Goal: Task Accomplishment & Management: Manage account settings

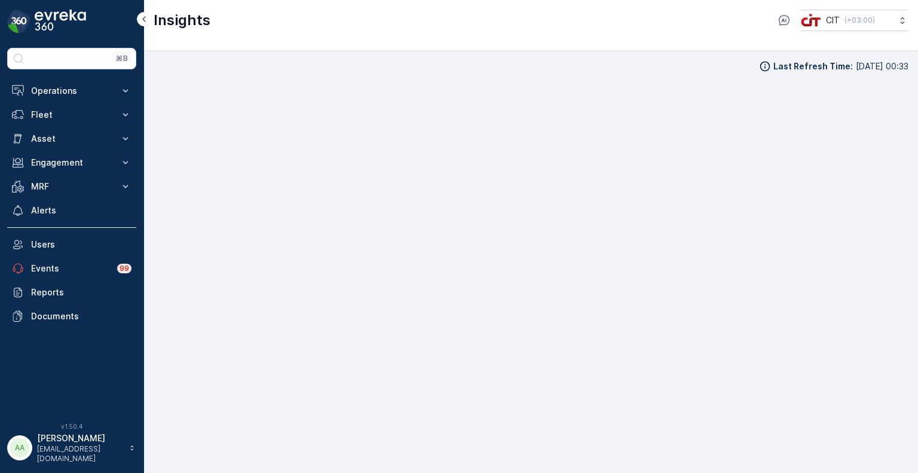
scroll to position [10, 0]
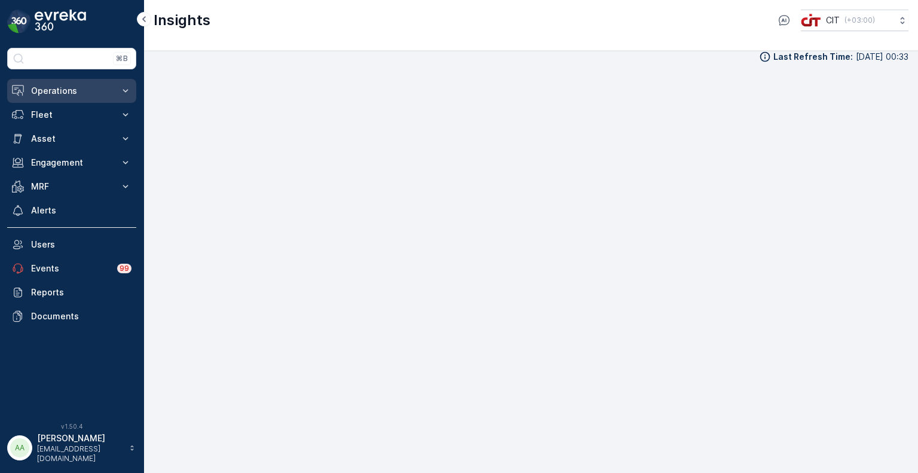
click at [75, 97] on button "Operations" at bounding box center [71, 91] width 129 height 24
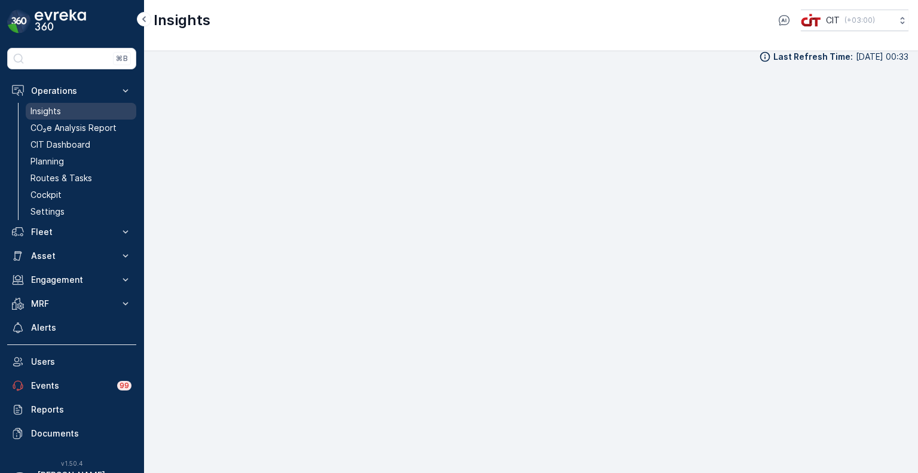
click at [59, 108] on p "Insights" at bounding box center [45, 111] width 30 height 12
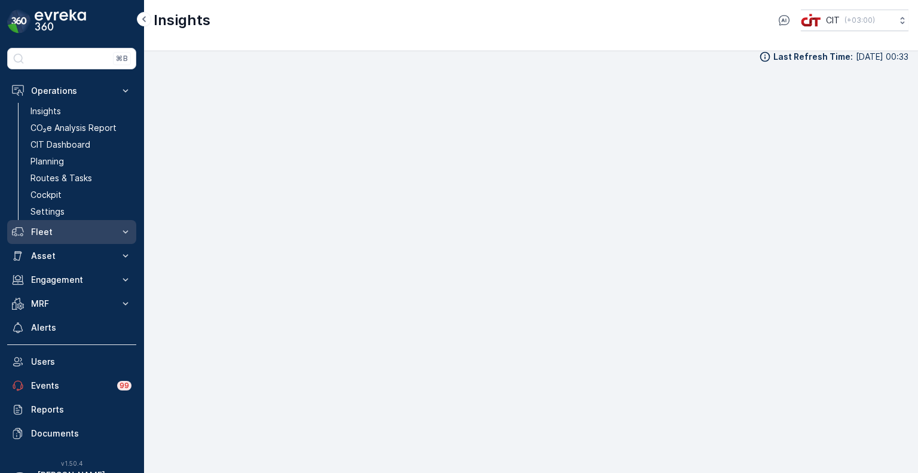
click at [55, 233] on p "Fleet" at bounding box center [71, 232] width 81 height 12
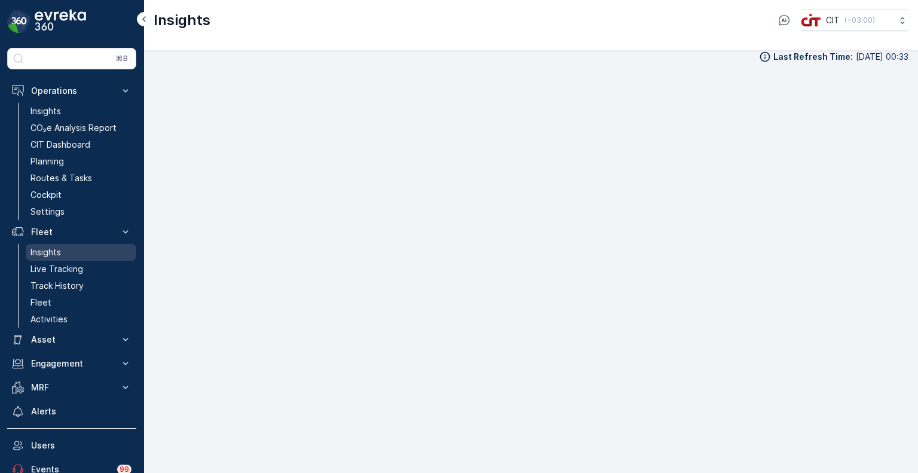
click at [52, 250] on p "Insights" at bounding box center [45, 252] width 30 height 12
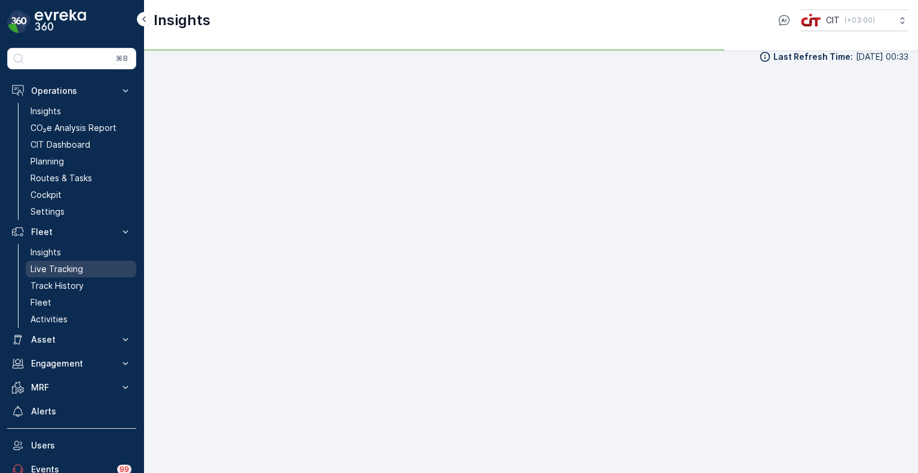
click at [56, 270] on p "Live Tracking" at bounding box center [56, 269] width 53 height 12
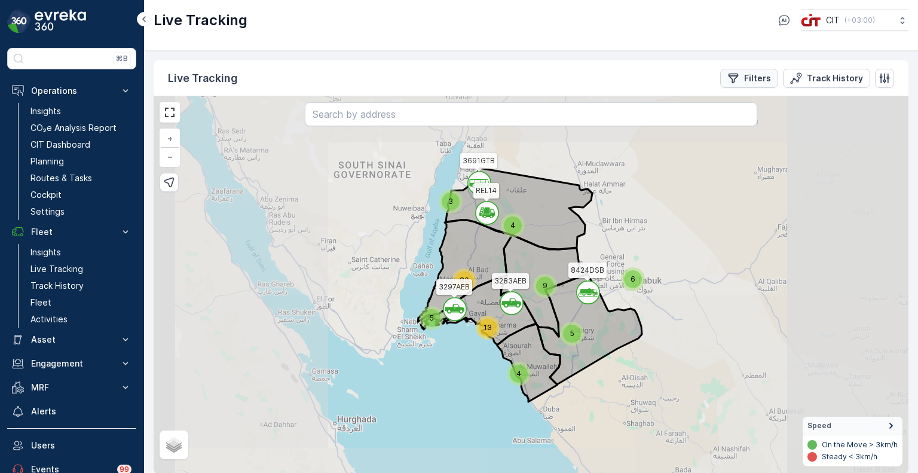
click at [751, 76] on p "Filters" at bounding box center [757, 78] width 27 height 12
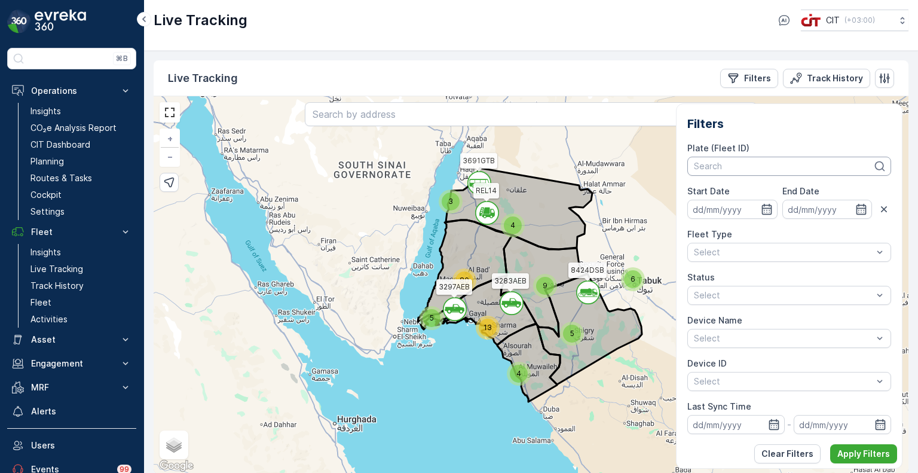
click at [730, 166] on div at bounding box center [783, 166] width 181 height 10
type input "BW"
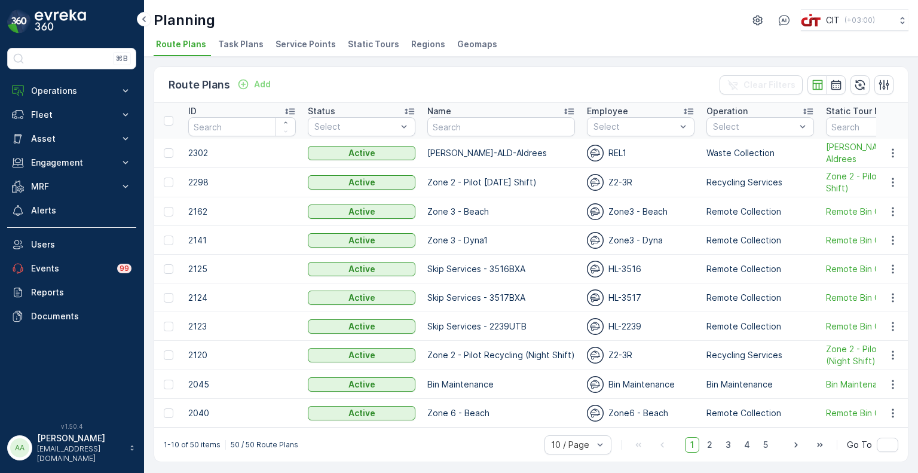
click at [305, 42] on span "Service Points" at bounding box center [305, 44] width 60 height 12
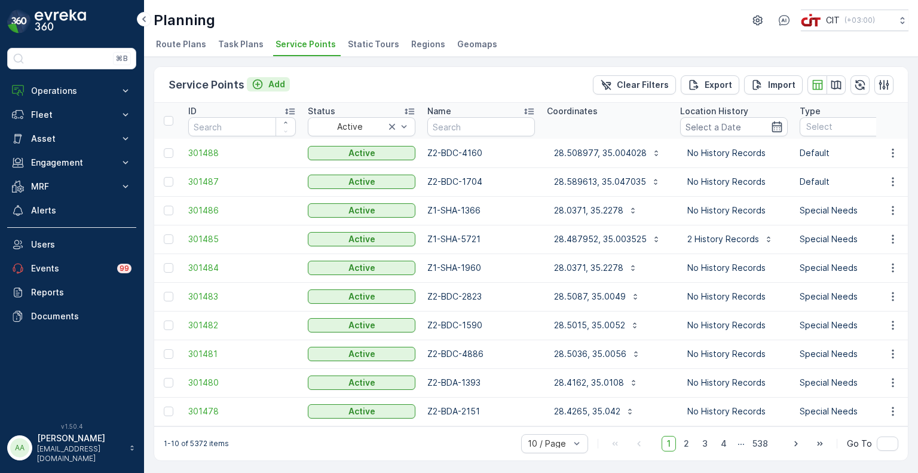
click at [259, 79] on icon "Add" at bounding box center [258, 84] width 12 height 12
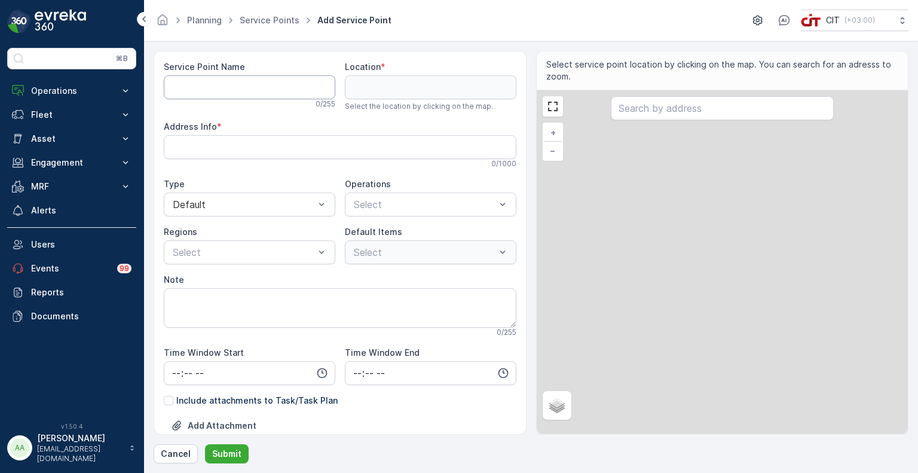
click at [286, 85] on Name "Service Point Name" at bounding box center [249, 87] width 171 height 24
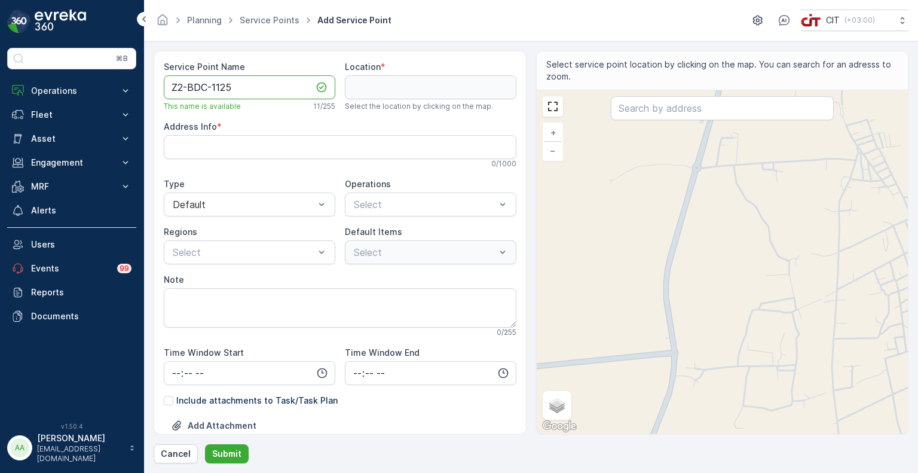
type Name "Z2-BDC-1125"
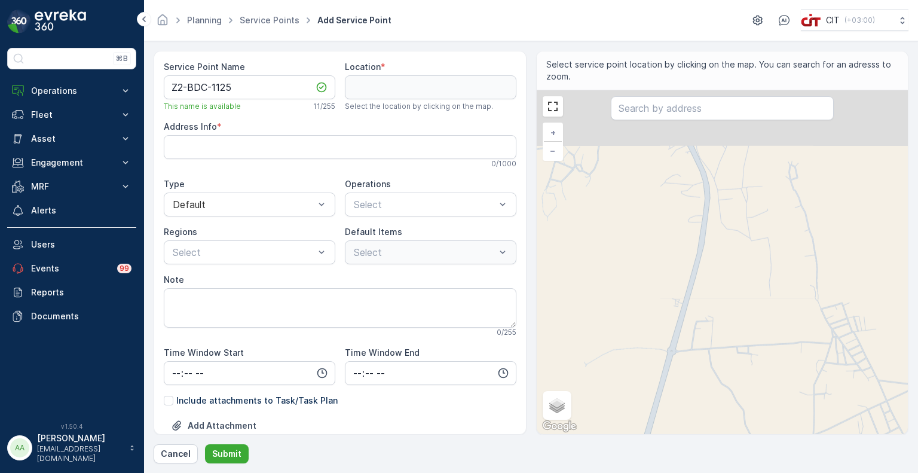
drag, startPoint x: 711, startPoint y: 174, endPoint x: 686, endPoint y: 359, distance: 186.3
click at [686, 359] on div "+ − Satellite Roadmap Terrain Hybrid Leaflet Keyboard shortcuts Map Data Map da…" at bounding box center [723, 262] width 372 height 344
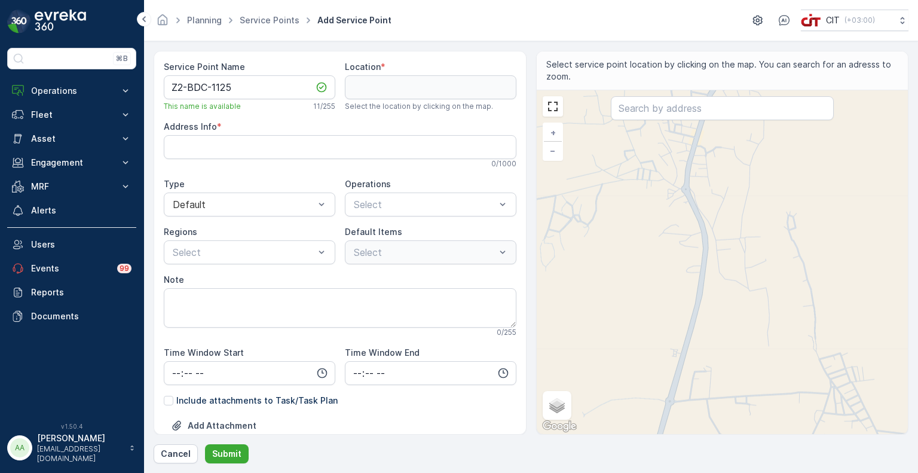
drag, startPoint x: 686, startPoint y: 280, endPoint x: 684, endPoint y: 329, distance: 49.0
click at [684, 329] on div "+ − Satellite Roadmap Terrain Hybrid Leaflet Keyboard shortcuts Map Data Map da…" at bounding box center [723, 262] width 372 height 344
click at [560, 408] on span "Hybrid" at bounding box center [567, 410] width 24 height 10
click at [555, 408] on input "Hybrid" at bounding box center [551, 410] width 8 height 8
radio input "true"
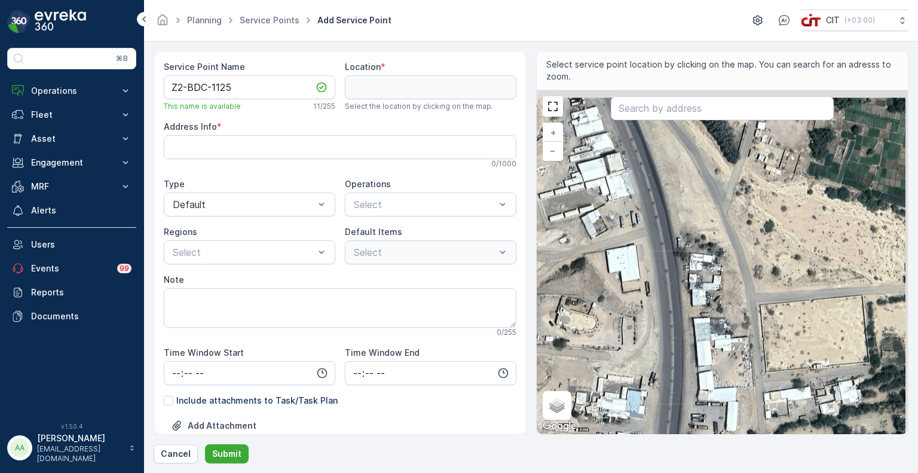
drag, startPoint x: 690, startPoint y: 176, endPoint x: 681, endPoint y: 354, distance: 178.3
click at [681, 354] on div "+ − Satellite Roadmap Terrain Hybrid Leaflet Keyboard shortcuts Map Data Map da…" at bounding box center [723, 262] width 372 height 344
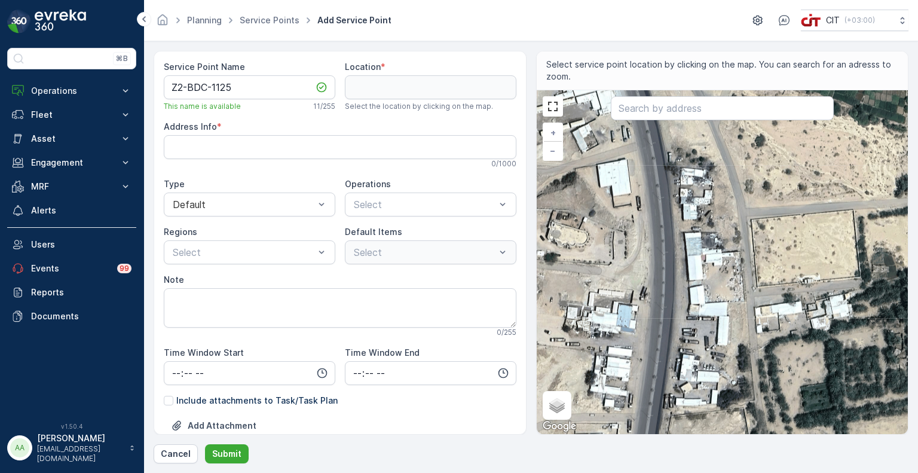
drag, startPoint x: 713, startPoint y: 356, endPoint x: 704, endPoint y: 271, distance: 85.9
click at [704, 271] on div "+ − Satellite Roadmap Terrain Hybrid Leaflet Keyboard shortcuts Map Data Map da…" at bounding box center [723, 262] width 372 height 344
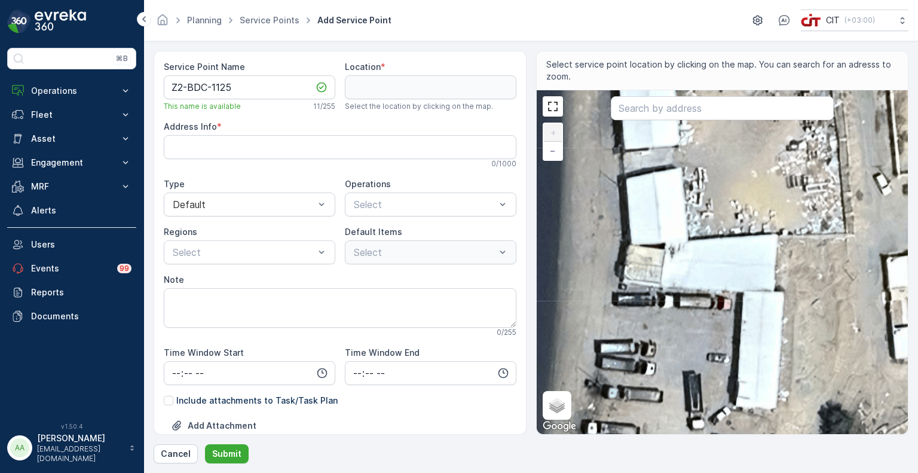
click at [724, 293] on div "+ − Satellite Roadmap Terrain Hybrid Leaflet Keyboard shortcuts Map Data Map da…" at bounding box center [723, 262] width 372 height 344
type input "28.49405405180318,35.006299445404196"
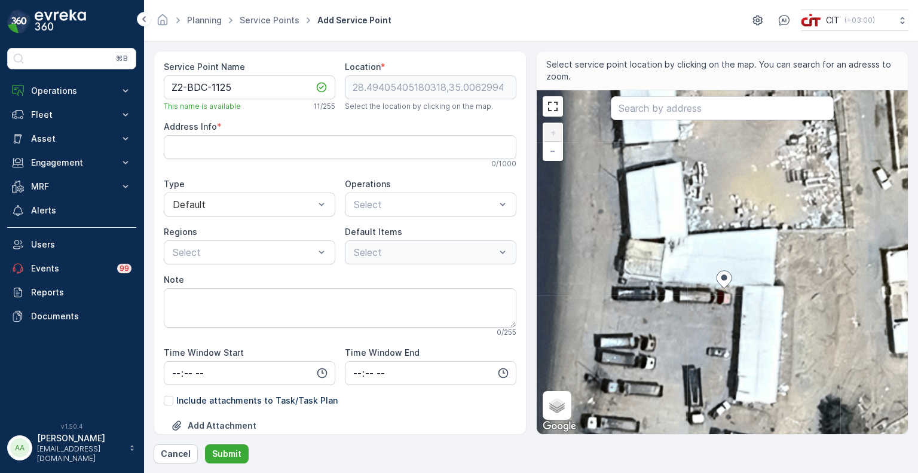
type Info "KDDA7045، [GEOGRAPHIC_DATA][PERSON_NAME]، [STREET_ADDRESS]"
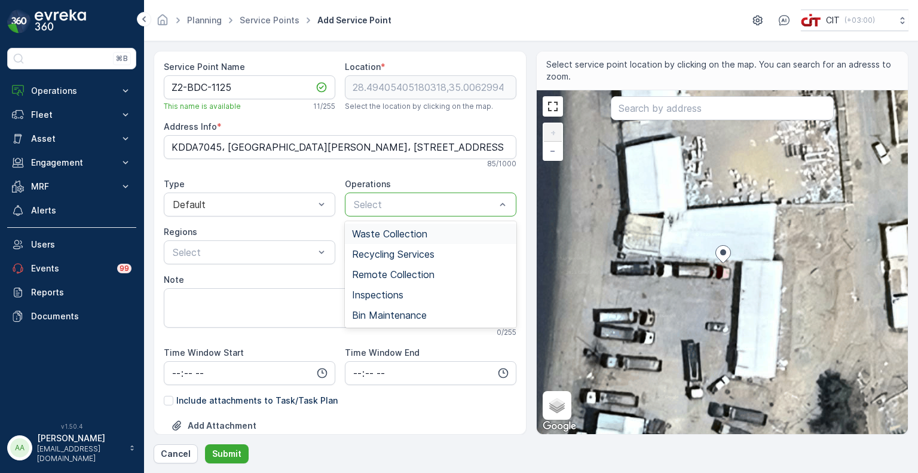
click at [377, 229] on span "Waste Collection" at bounding box center [389, 233] width 75 height 11
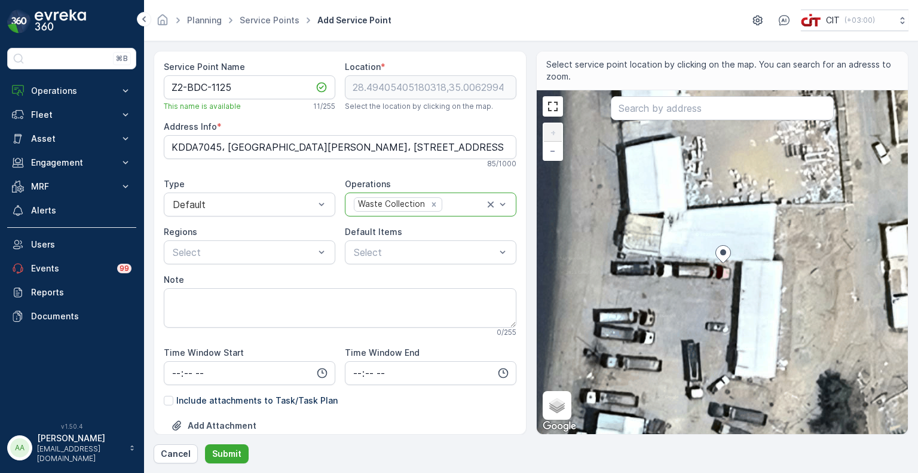
click at [381, 206] on div "Waste Collection" at bounding box center [390, 204] width 72 height 13
click at [373, 251] on span "Recycling Services" at bounding box center [393, 254] width 82 height 11
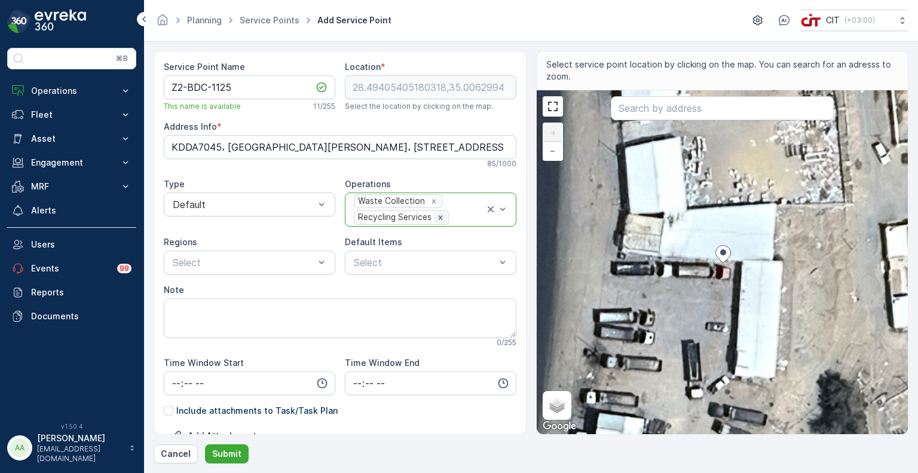
click at [437, 213] on icon "Remove Recycling Services" at bounding box center [440, 217] width 8 height 8
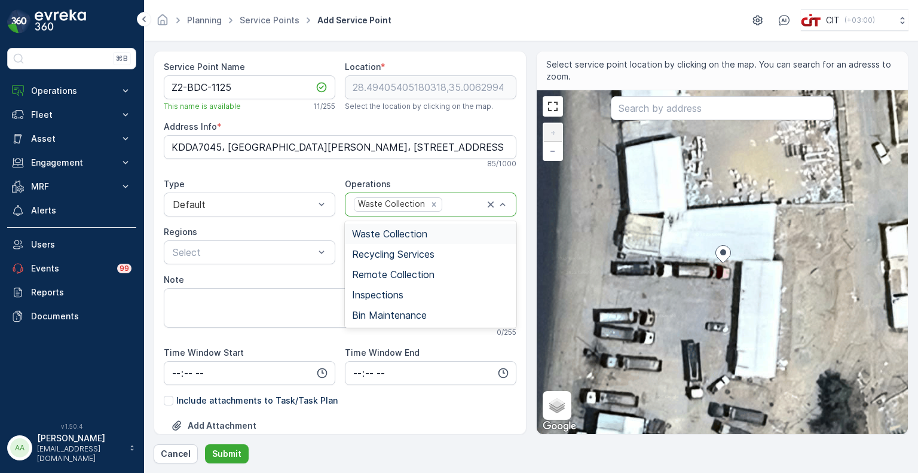
click at [364, 207] on div "Waste Collection" at bounding box center [390, 204] width 72 height 13
click at [370, 275] on span "Remote Collection" at bounding box center [393, 274] width 82 height 11
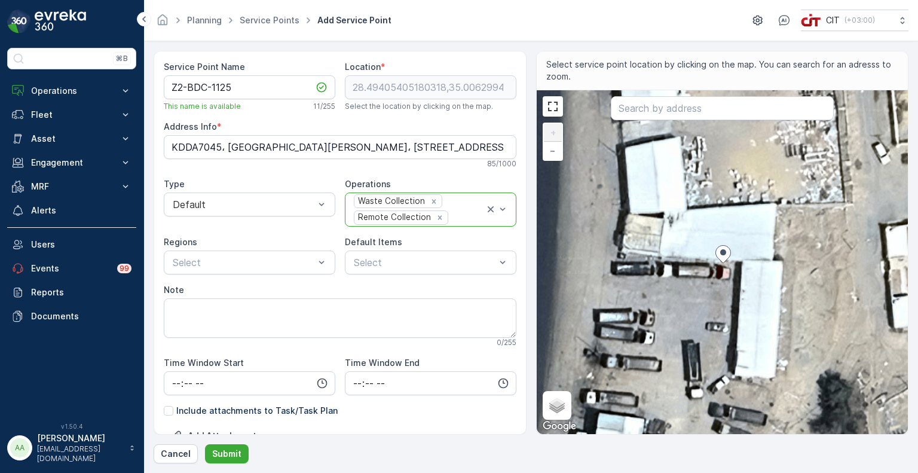
click at [373, 220] on div "Remote Collection" at bounding box center [393, 217] width 78 height 13
click at [369, 323] on span "Bin Maintenance" at bounding box center [389, 325] width 75 height 11
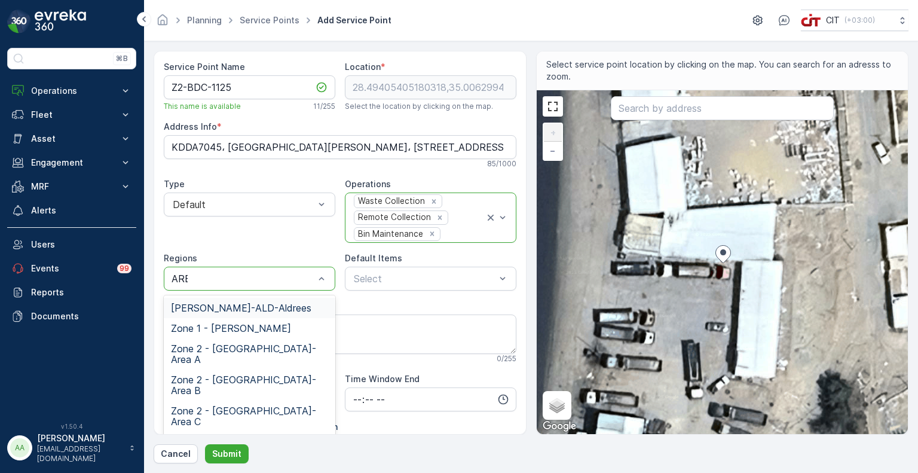
type input "AREA"
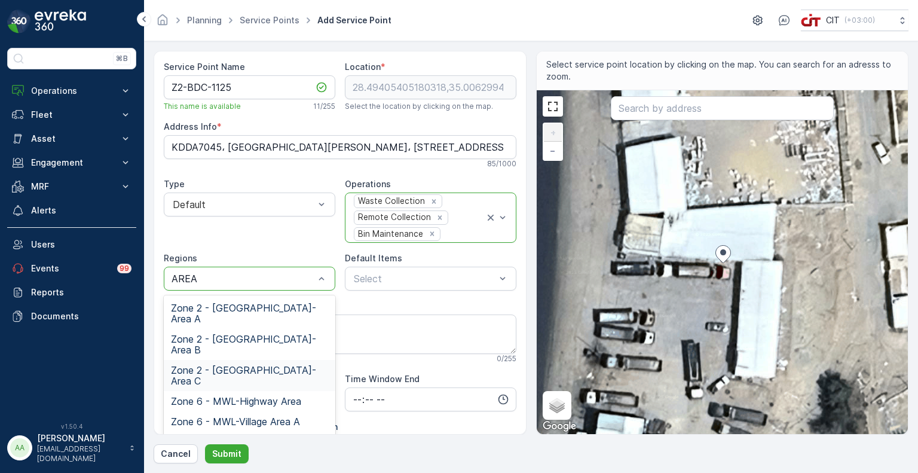
click at [242, 364] on span "Zone 2 - [GEOGRAPHIC_DATA]-Area C" at bounding box center [249, 375] width 157 height 22
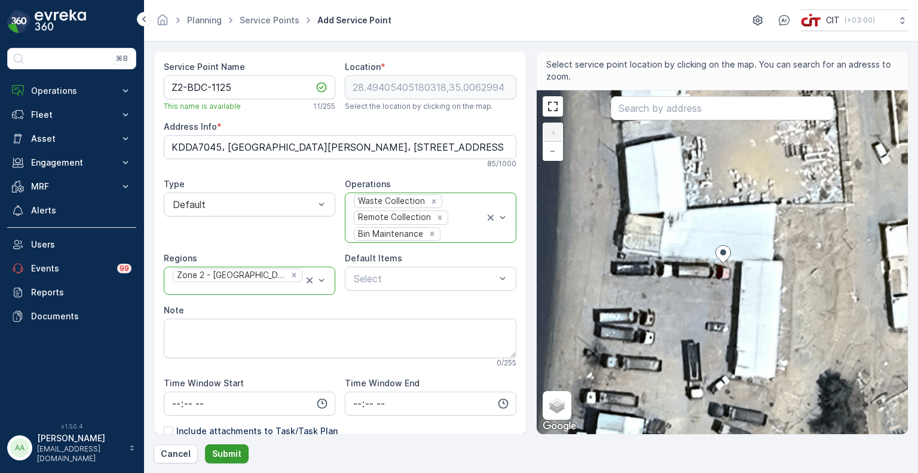
click at [219, 449] on p "Submit" at bounding box center [226, 454] width 29 height 12
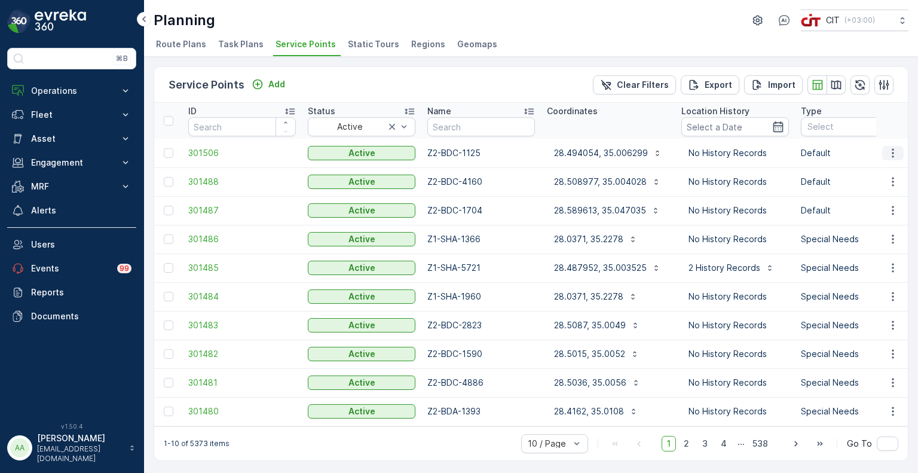
click at [893, 148] on icon "button" at bounding box center [893, 153] width 12 height 12
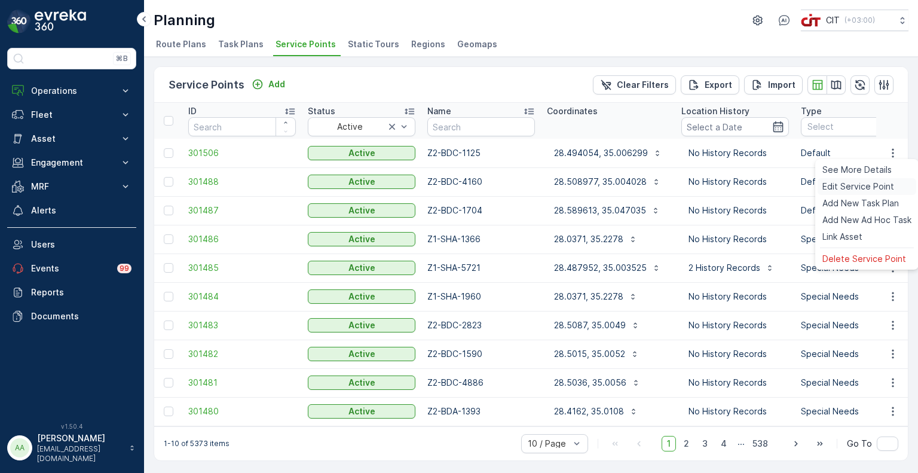
click at [869, 182] on span "Edit Service Point" at bounding box center [858, 186] width 72 height 12
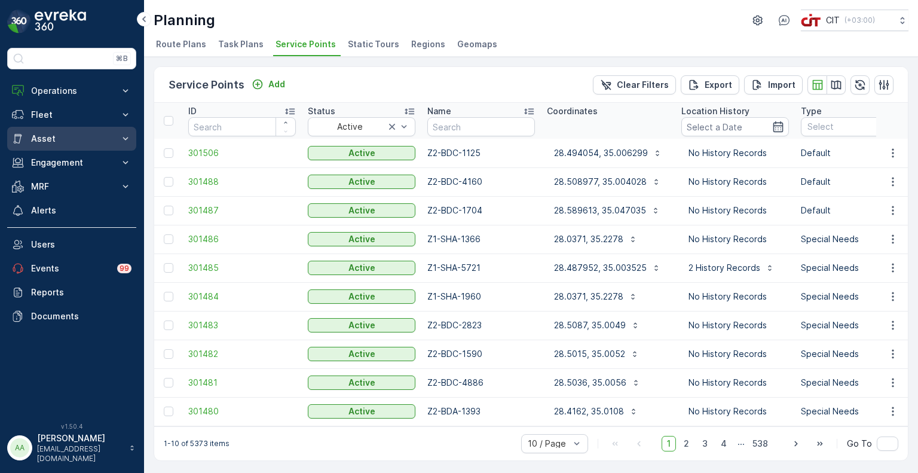
click at [48, 139] on p "Asset" at bounding box center [71, 139] width 81 height 12
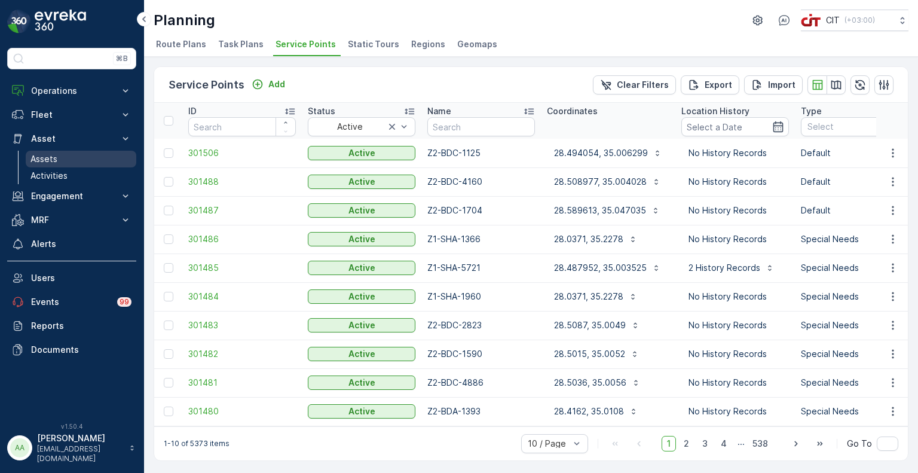
click at [51, 161] on p "Assets" at bounding box center [43, 159] width 27 height 12
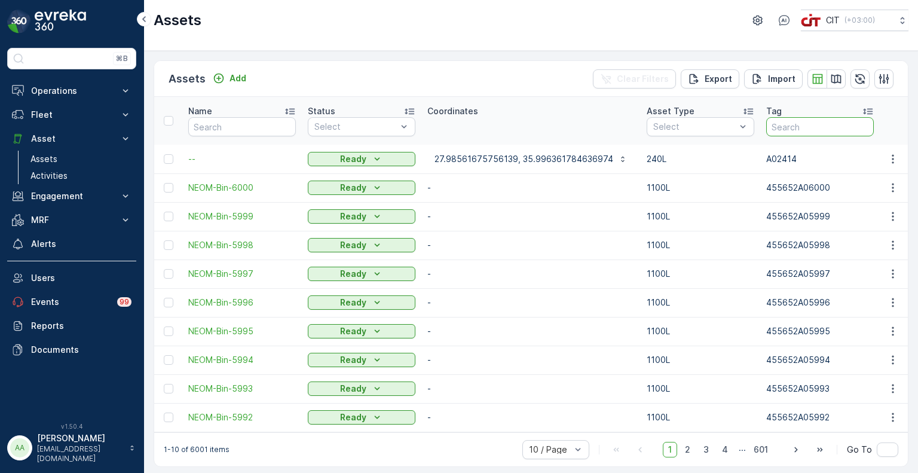
click at [789, 127] on input "text" at bounding box center [820, 126] width 108 height 19
type input "01125"
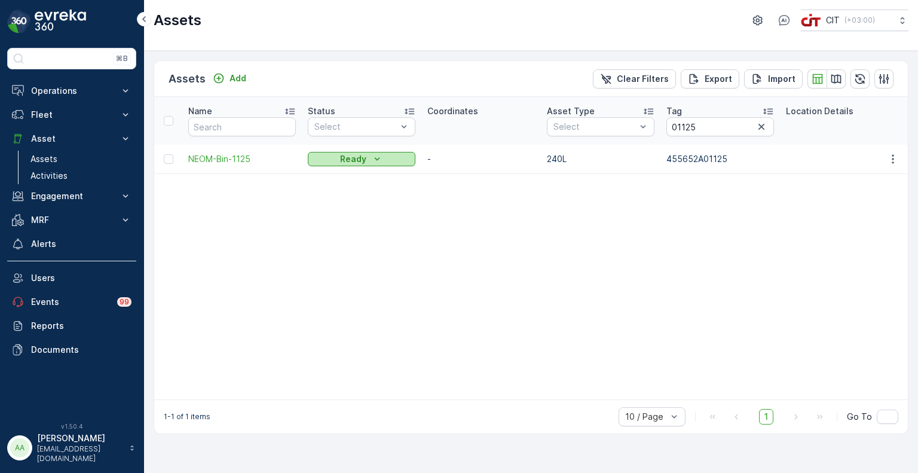
drag, startPoint x: 352, startPoint y: 158, endPoint x: 341, endPoint y: 163, distance: 12.1
click at [352, 158] on p "Ready" at bounding box center [353, 159] width 26 height 12
click at [327, 180] on span "On Field" at bounding box center [331, 176] width 33 height 12
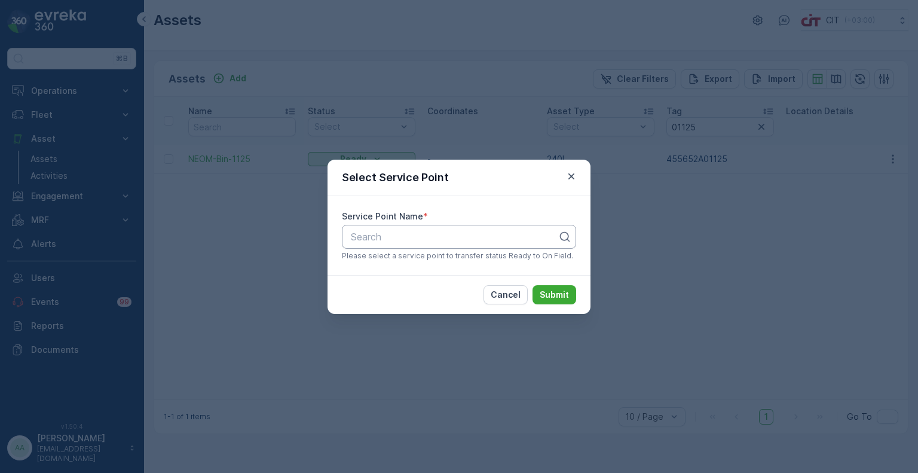
click at [381, 234] on div at bounding box center [454, 236] width 209 height 11
type input "-1125"
click at [387, 263] on span "Z2-BDC-1125" at bounding box center [379, 266] width 60 height 11
click at [556, 291] on p "Submit" at bounding box center [554, 295] width 29 height 12
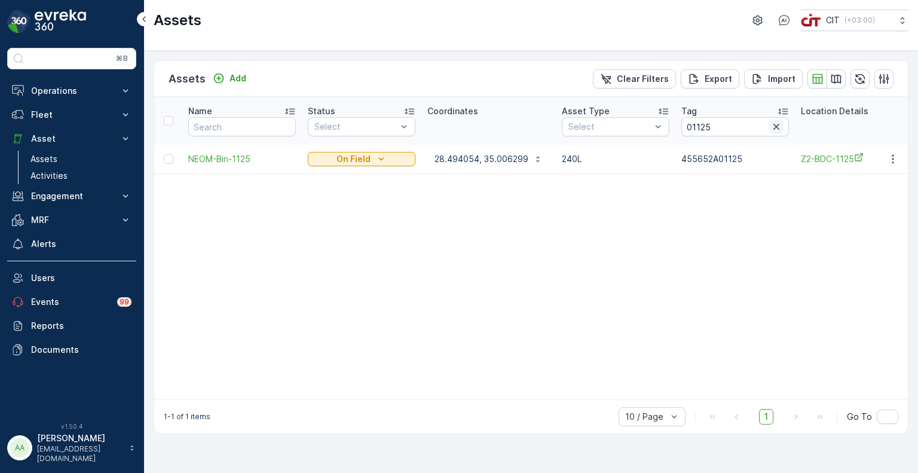
click at [779, 126] on icon "button" at bounding box center [776, 127] width 12 height 12
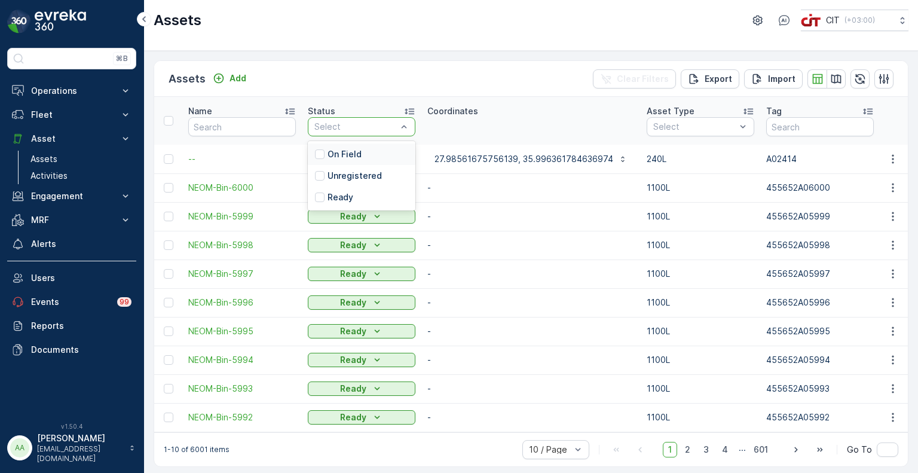
click at [338, 155] on p "On Field" at bounding box center [344, 154] width 34 height 12
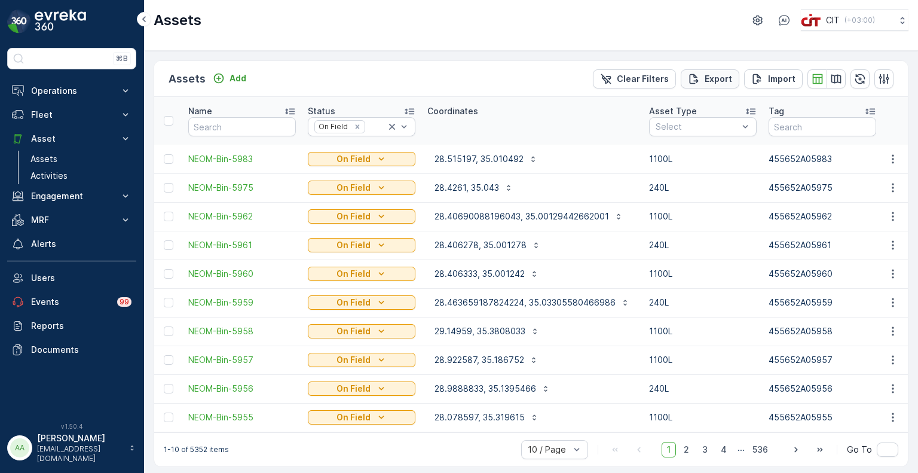
click at [705, 78] on p "Export" at bounding box center [717, 79] width 27 height 12
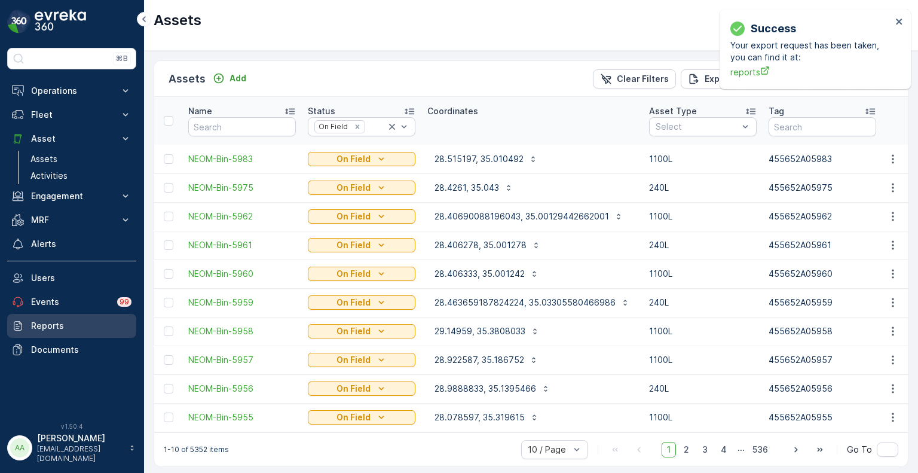
click at [76, 331] on link "Reports" at bounding box center [71, 326] width 129 height 24
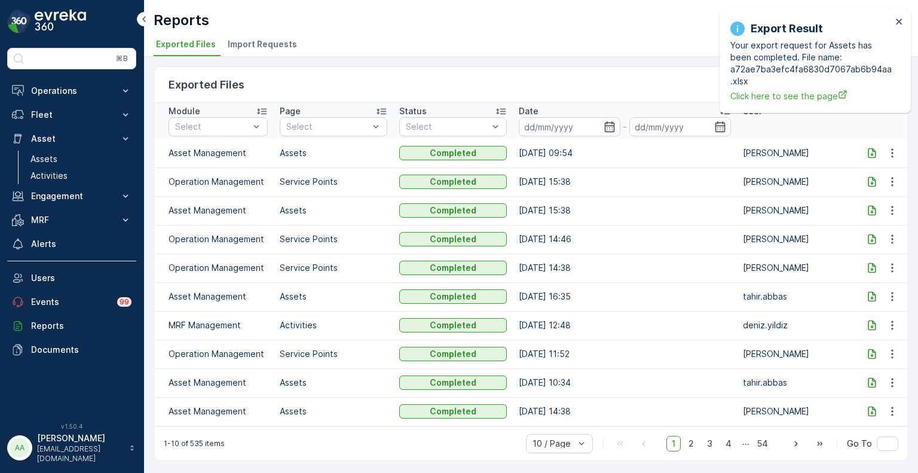
click at [869, 151] on icon at bounding box center [872, 153] width 12 height 12
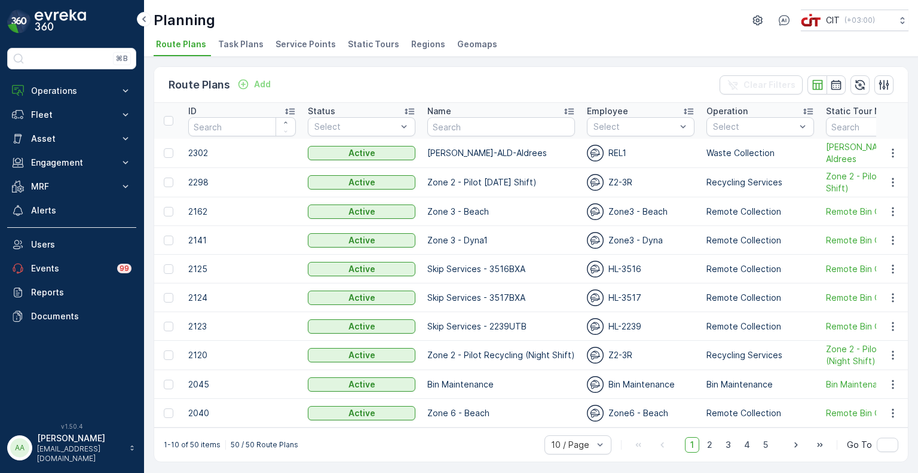
click at [308, 44] on span "Service Points" at bounding box center [305, 44] width 60 height 12
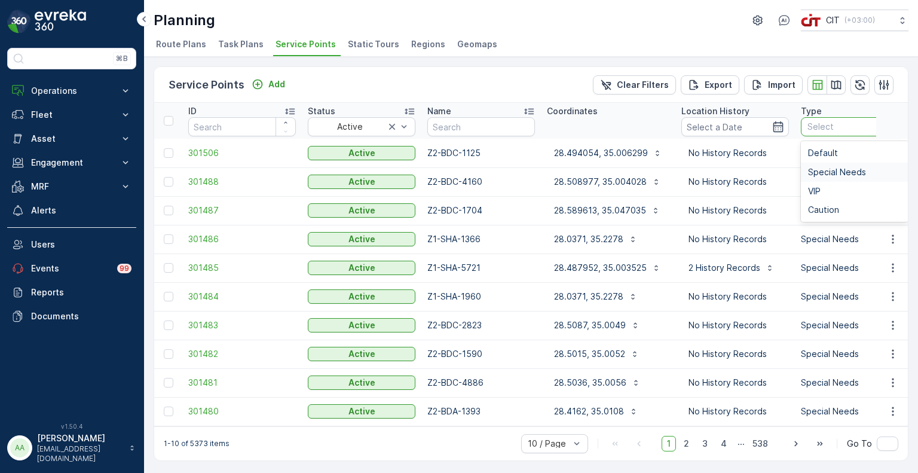
click at [832, 174] on span "Special Needs" at bounding box center [837, 172] width 58 height 10
click at [461, 124] on input "text" at bounding box center [481, 126] width 108 height 19
paste input "1177"
type input "1177"
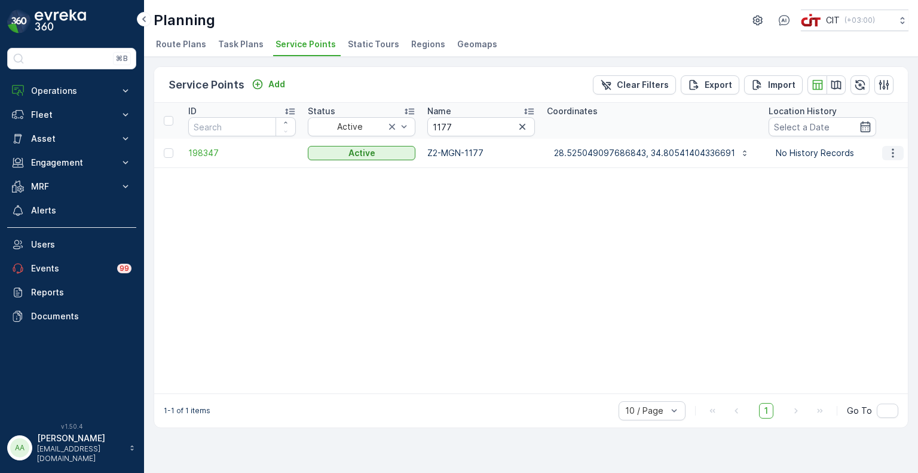
click at [897, 153] on icon "button" at bounding box center [893, 153] width 12 height 12
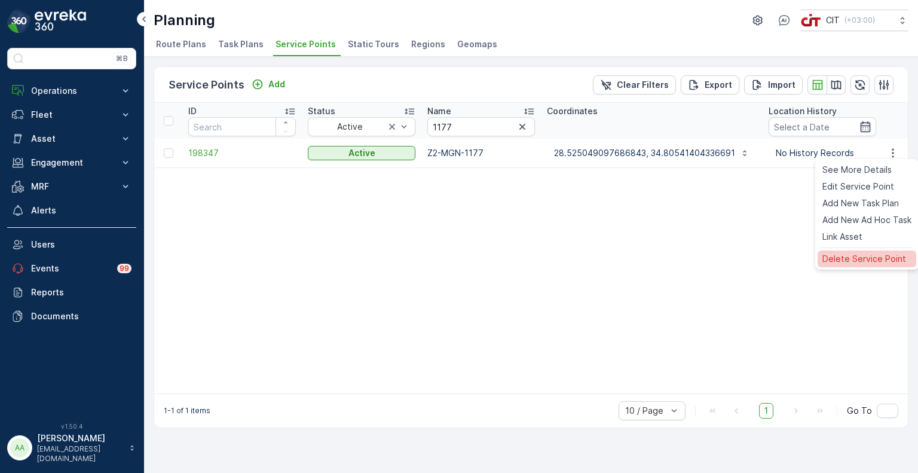
click at [856, 257] on span "Delete Service Point" at bounding box center [864, 259] width 84 height 12
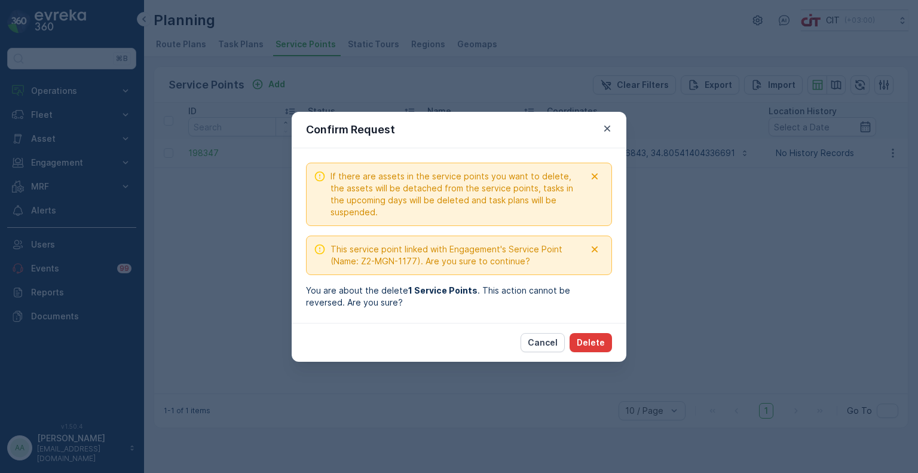
click at [595, 341] on p "Delete" at bounding box center [591, 342] width 28 height 12
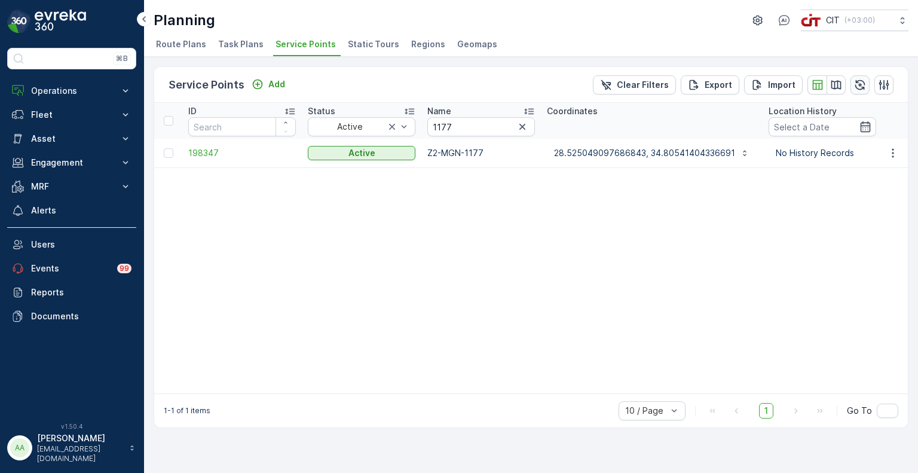
click at [866, 82] on button "button" at bounding box center [859, 84] width 19 height 19
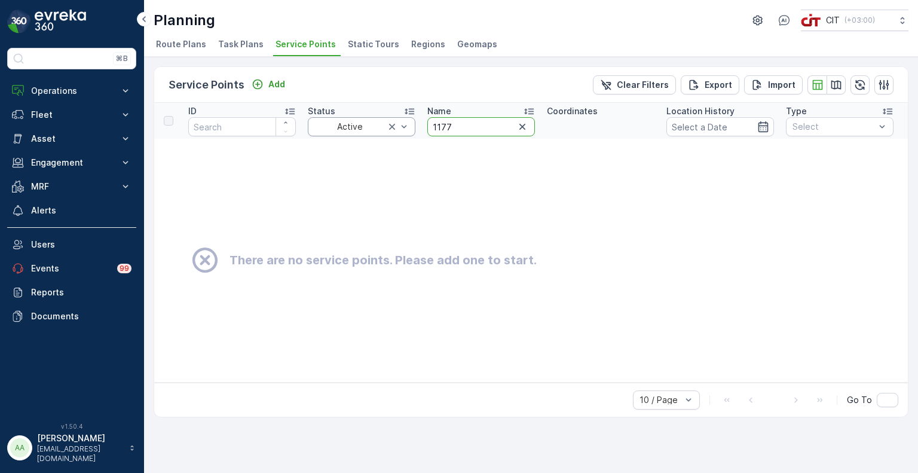
drag, startPoint x: 473, startPoint y: 118, endPoint x: 399, endPoint y: 120, distance: 74.1
paste input "288"
type input "1288"
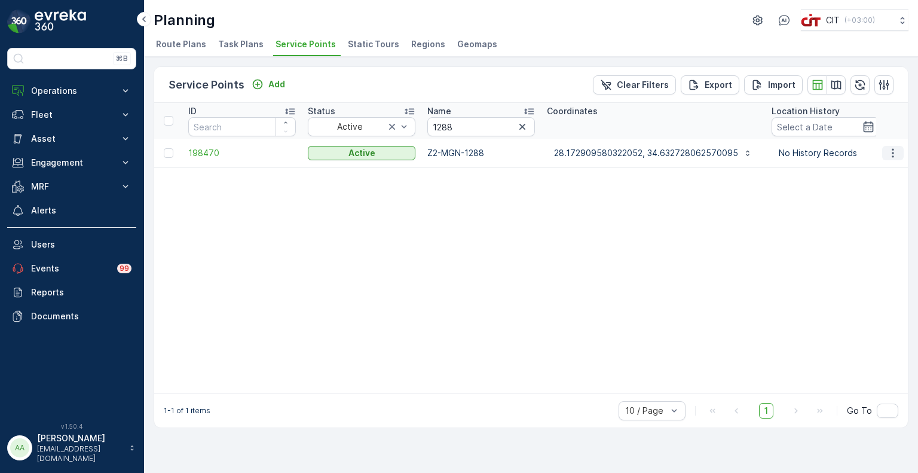
click at [893, 150] on icon "button" at bounding box center [893, 153] width 12 height 12
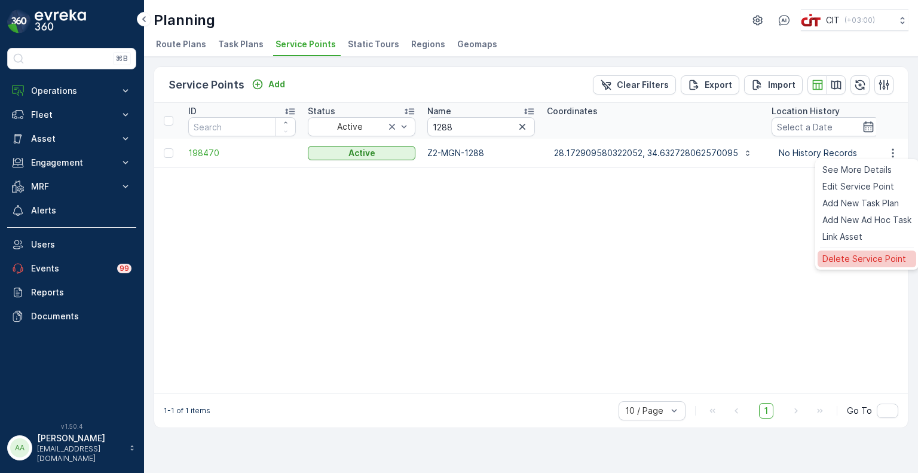
click at [851, 261] on span "Delete Service Point" at bounding box center [864, 259] width 84 height 12
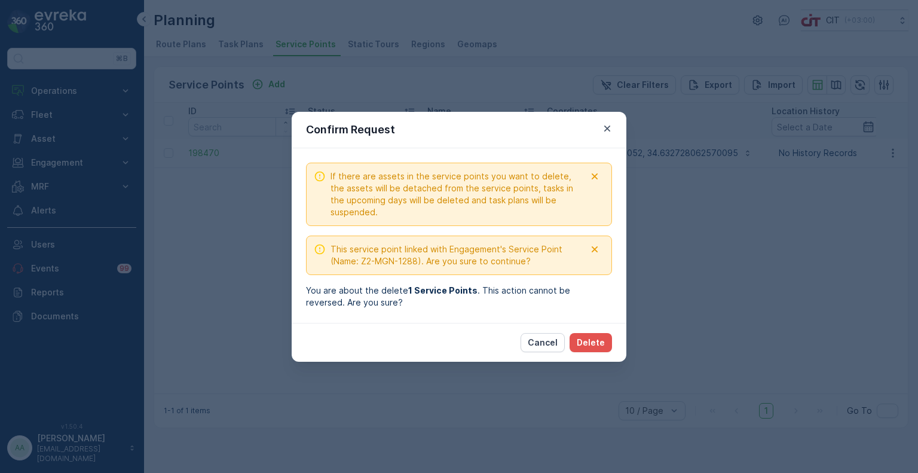
click at [588, 316] on div "If there are assets in the service points you want to delete, the assets will b…" at bounding box center [459, 235] width 335 height 174
click at [598, 340] on p "Delete" at bounding box center [591, 342] width 28 height 12
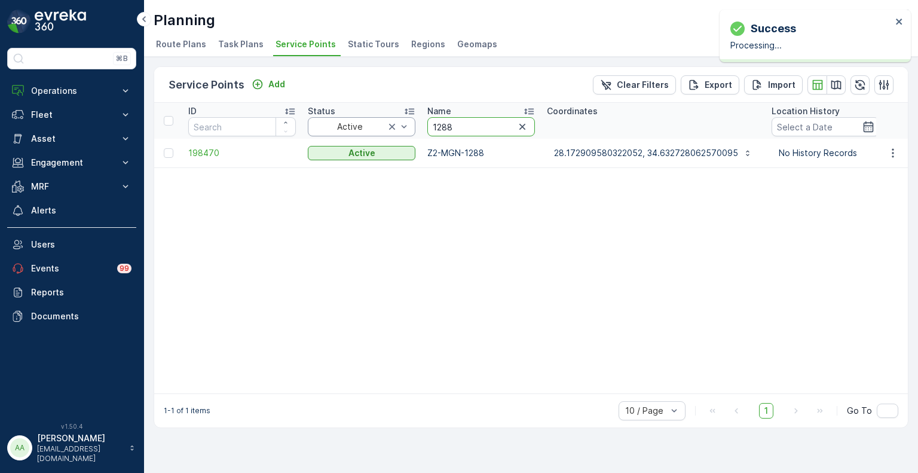
drag, startPoint x: 422, startPoint y: 122, endPoint x: 413, endPoint y: 122, distance: 9.6
paste input "3"
type input "1283"
click at [894, 152] on icon "button" at bounding box center [893, 153] width 12 height 12
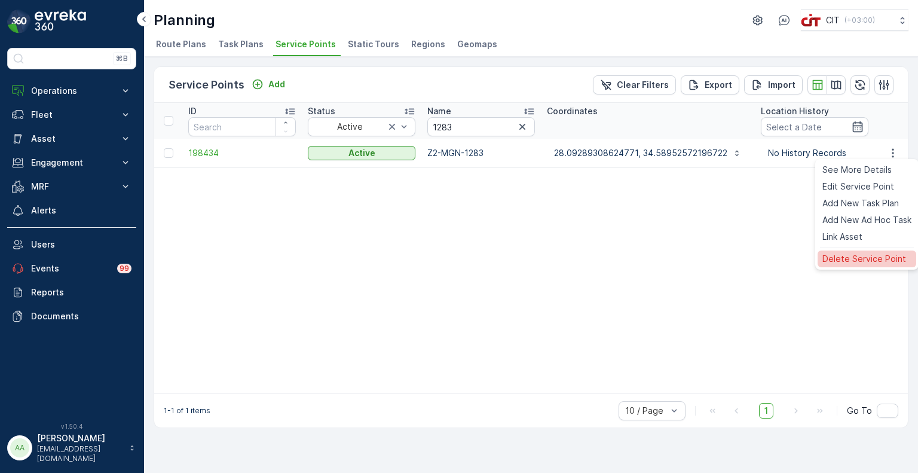
click at [855, 255] on span "Delete Service Point" at bounding box center [864, 259] width 84 height 12
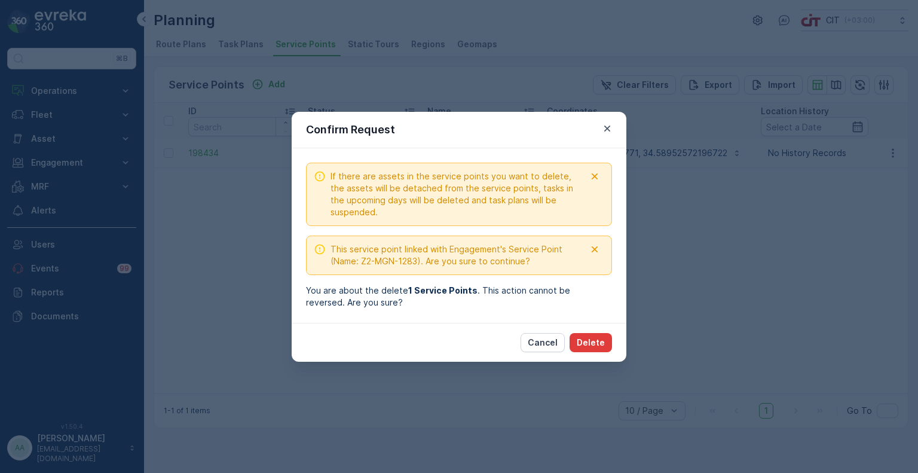
click at [595, 336] on p "Delete" at bounding box center [591, 342] width 28 height 12
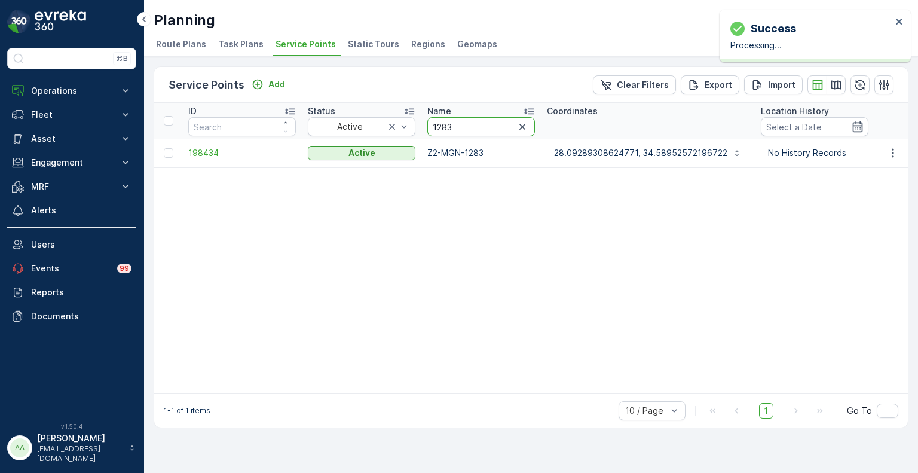
drag, startPoint x: 460, startPoint y: 125, endPoint x: 420, endPoint y: 126, distance: 39.5
paste input "180"
type input "1180"
click at [893, 152] on icon "button" at bounding box center [893, 152] width 2 height 9
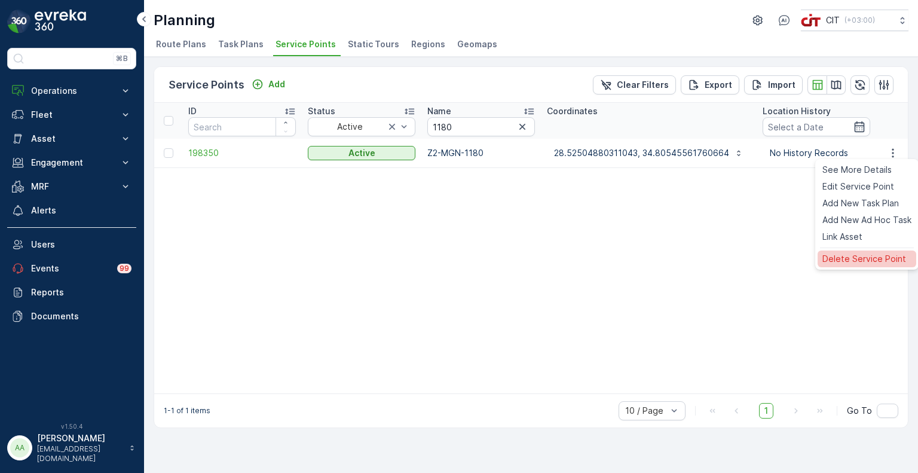
click at [839, 263] on span "Delete Service Point" at bounding box center [864, 259] width 84 height 12
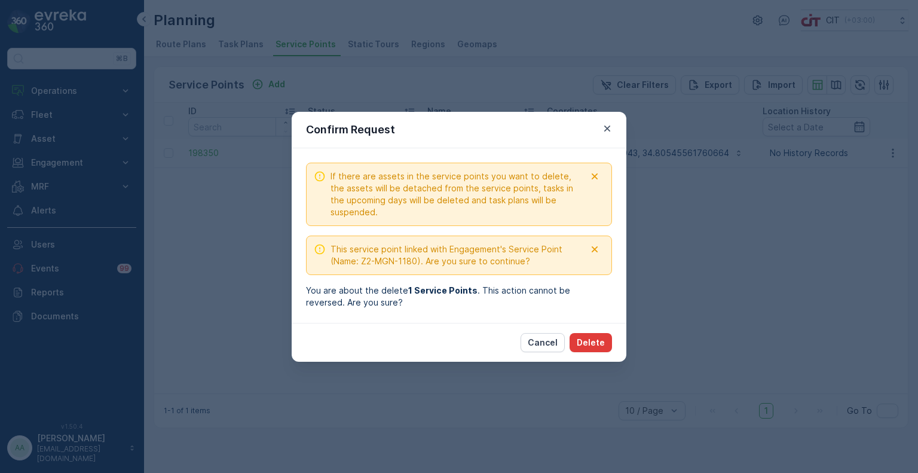
click at [595, 345] on p "Delete" at bounding box center [591, 342] width 28 height 12
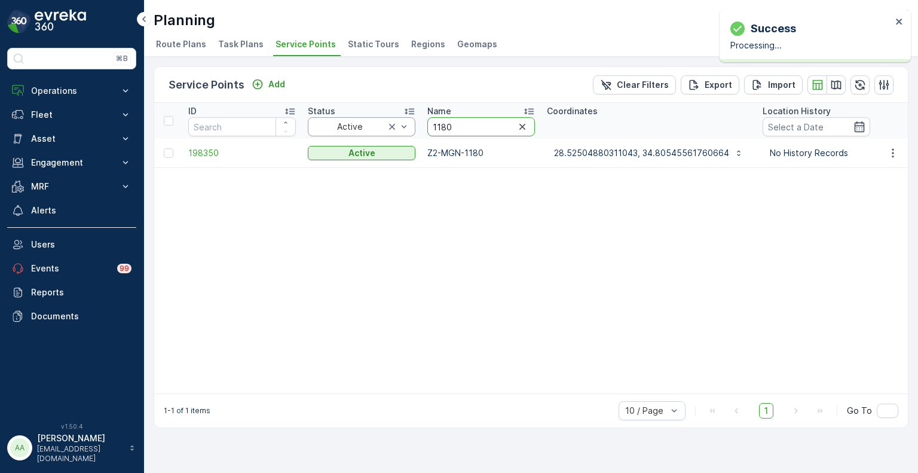
drag, startPoint x: 473, startPoint y: 128, endPoint x: 404, endPoint y: 122, distance: 69.0
paste input "052"
type input "1052"
click at [894, 155] on icon "button" at bounding box center [893, 153] width 12 height 12
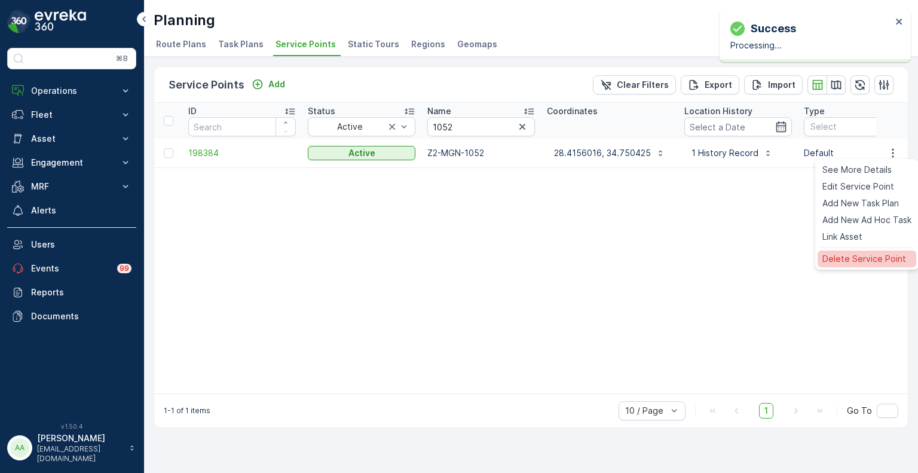
click at [849, 259] on span "Delete Service Point" at bounding box center [864, 259] width 84 height 12
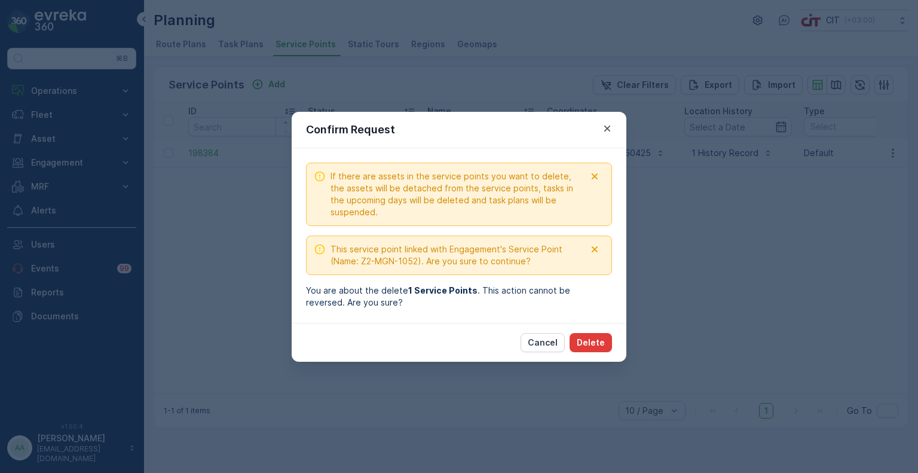
click at [593, 339] on p "Delete" at bounding box center [591, 342] width 28 height 12
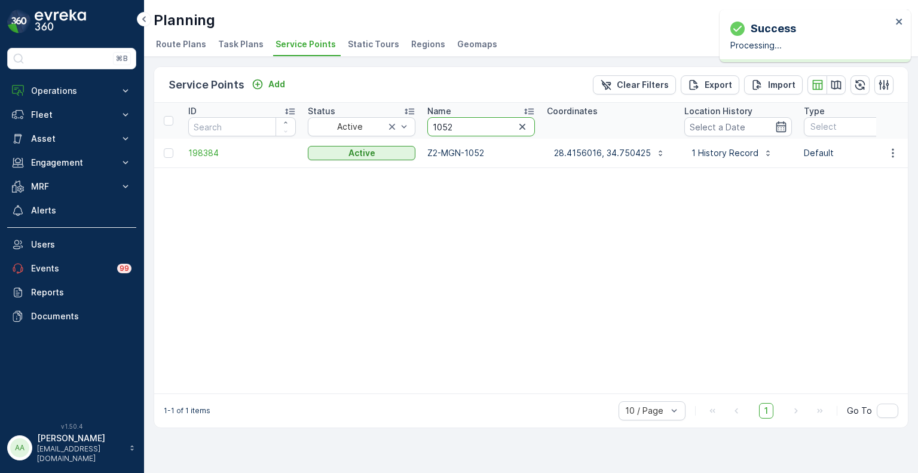
drag, startPoint x: 473, startPoint y: 126, endPoint x: 429, endPoint y: 131, distance: 44.5
click at [429, 131] on input "1052" at bounding box center [481, 126] width 108 height 19
paste input "29"
type input "1029"
click at [893, 155] on icon "button" at bounding box center [893, 152] width 2 height 9
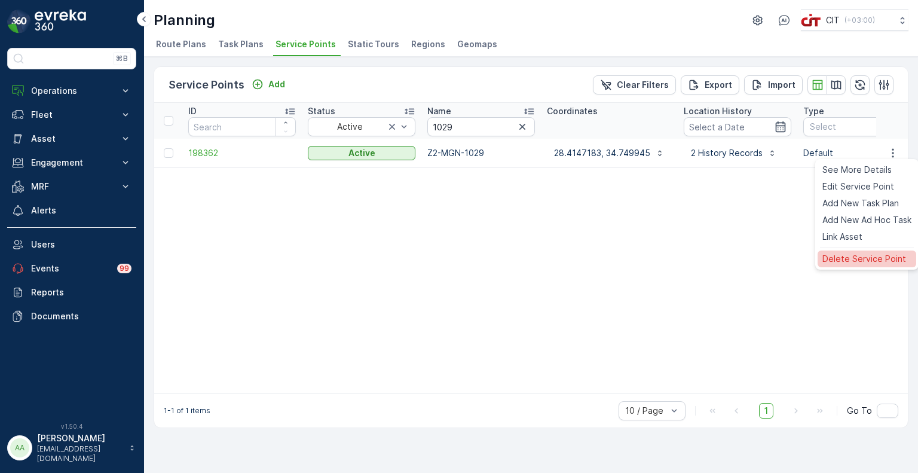
click at [843, 255] on span "Delete Service Point" at bounding box center [864, 259] width 84 height 12
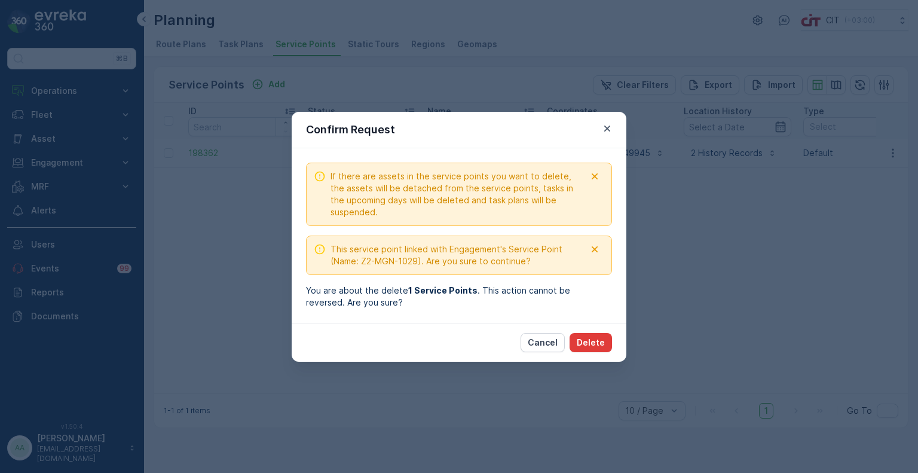
click at [598, 341] on p "Delete" at bounding box center [591, 342] width 28 height 12
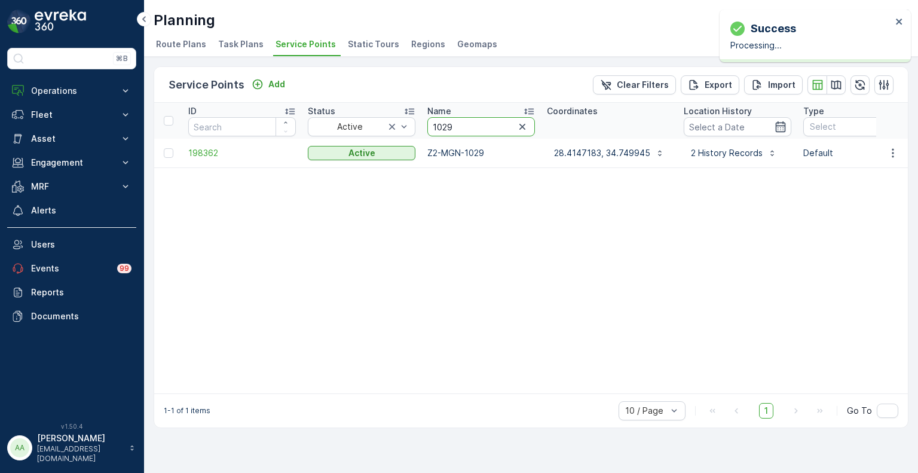
drag, startPoint x: 454, startPoint y: 125, endPoint x: 422, endPoint y: 125, distance: 31.1
click at [422, 125] on th "Name 1029" at bounding box center [481, 121] width 120 height 36
paste input "47"
type input "1047"
click at [895, 155] on icon "button" at bounding box center [893, 153] width 12 height 12
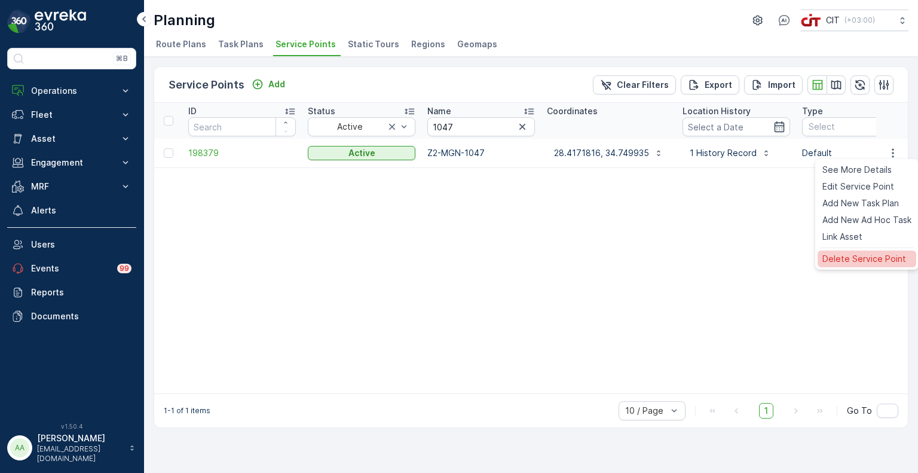
click at [854, 260] on span "Delete Service Point" at bounding box center [864, 259] width 84 height 12
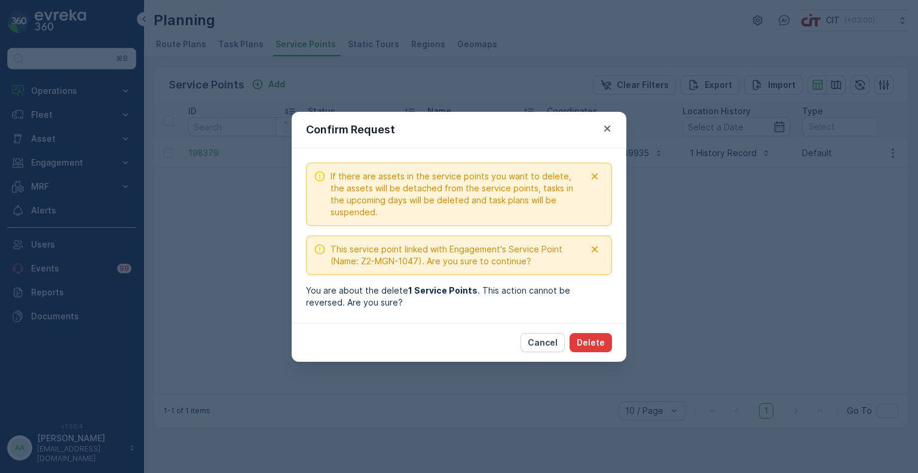
click at [591, 341] on p "Delete" at bounding box center [591, 342] width 28 height 12
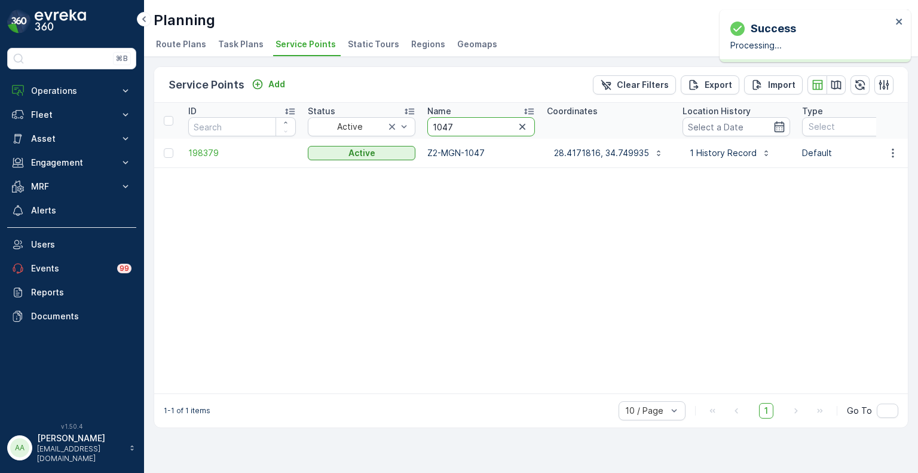
drag, startPoint x: 460, startPoint y: 122, endPoint x: 424, endPoint y: 124, distance: 35.9
click at [424, 124] on th "Name 1047" at bounding box center [481, 121] width 120 height 36
paste input "34"
type input "1034"
click at [891, 155] on icon "button" at bounding box center [893, 153] width 12 height 12
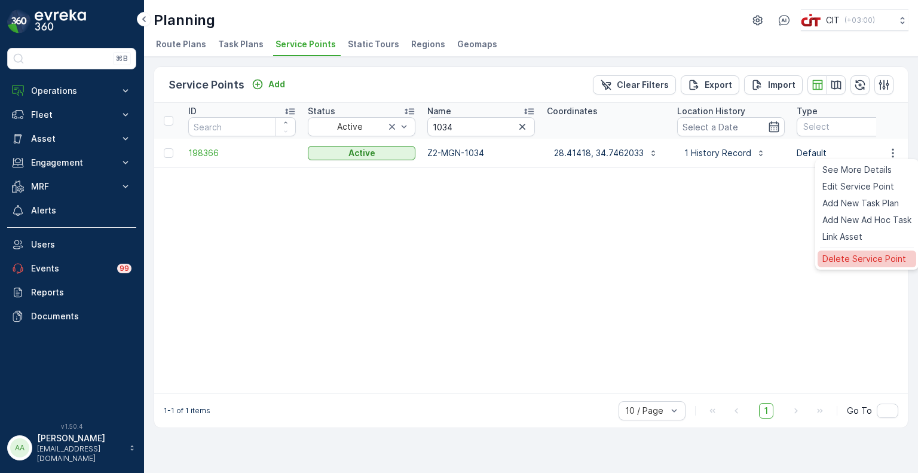
click at [866, 253] on span "Delete Service Point" at bounding box center [864, 259] width 84 height 12
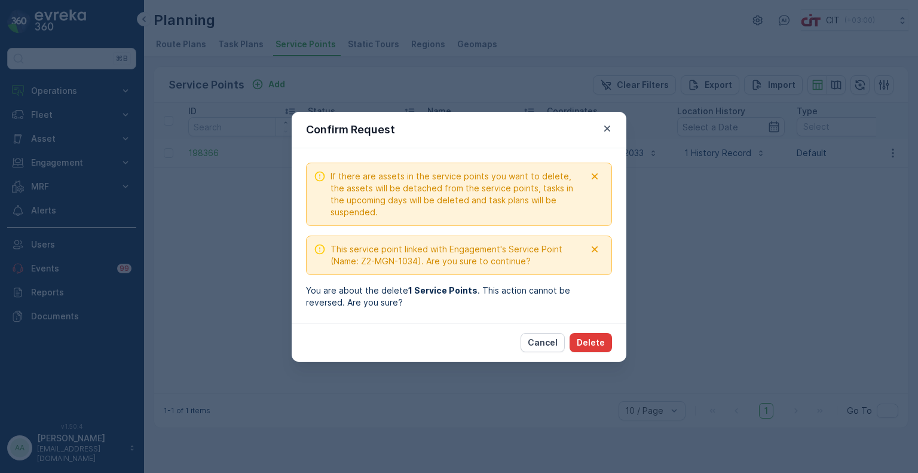
click at [602, 346] on p "Delete" at bounding box center [591, 342] width 28 height 12
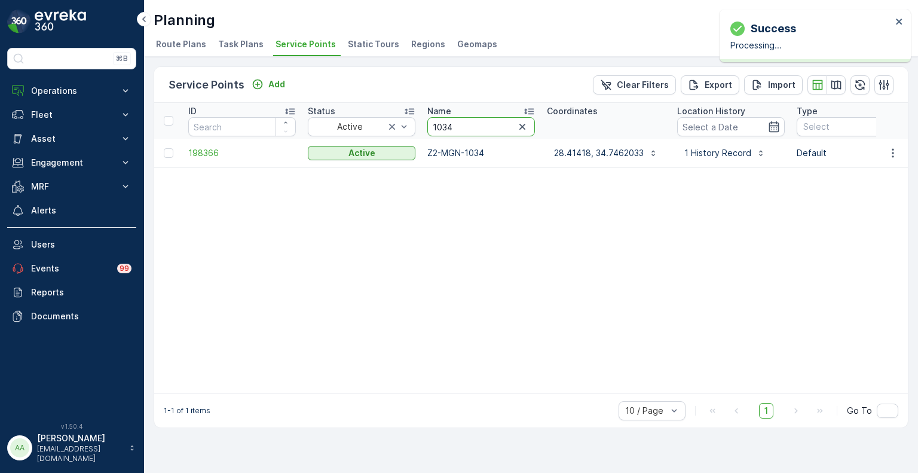
drag, startPoint x: 461, startPoint y: 128, endPoint x: 422, endPoint y: 128, distance: 38.2
click at [422, 128] on th "Name 1034" at bounding box center [481, 121] width 120 height 36
paste input "182"
type input "1182"
click at [895, 148] on icon "button" at bounding box center [893, 153] width 12 height 12
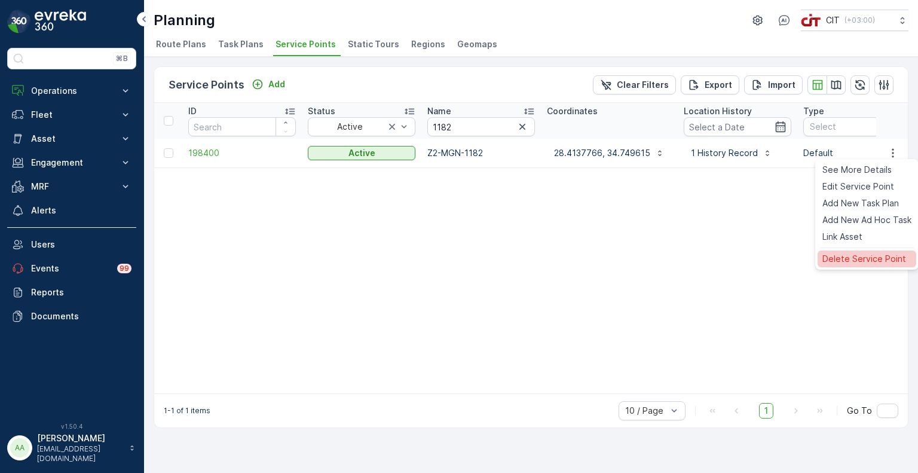
click at [854, 253] on span "Delete Service Point" at bounding box center [864, 259] width 84 height 12
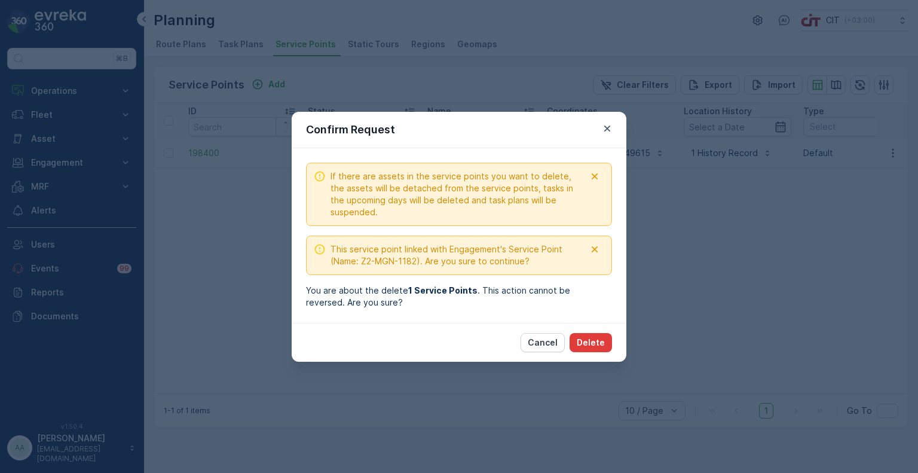
click at [603, 345] on p "Delete" at bounding box center [591, 342] width 28 height 12
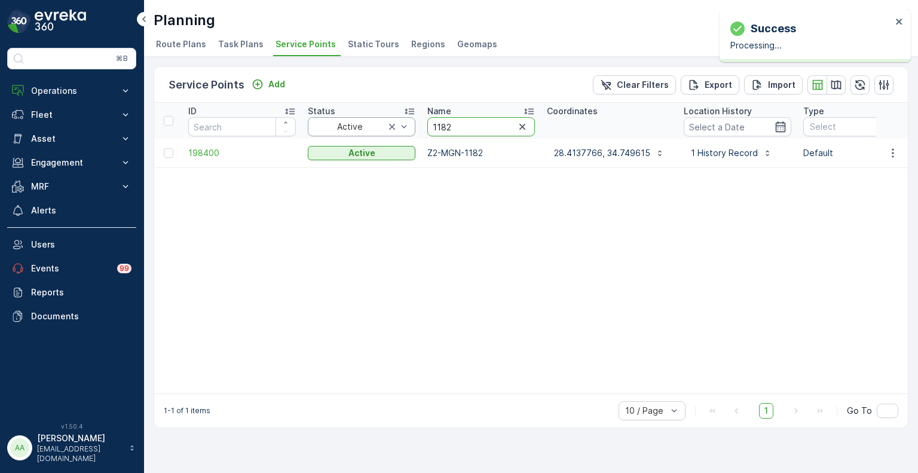
drag, startPoint x: 457, startPoint y: 125, endPoint x: 406, endPoint y: 125, distance: 50.8
paste input "254"
type input "1254"
click at [900, 152] on button "button" at bounding box center [893, 153] width 22 height 14
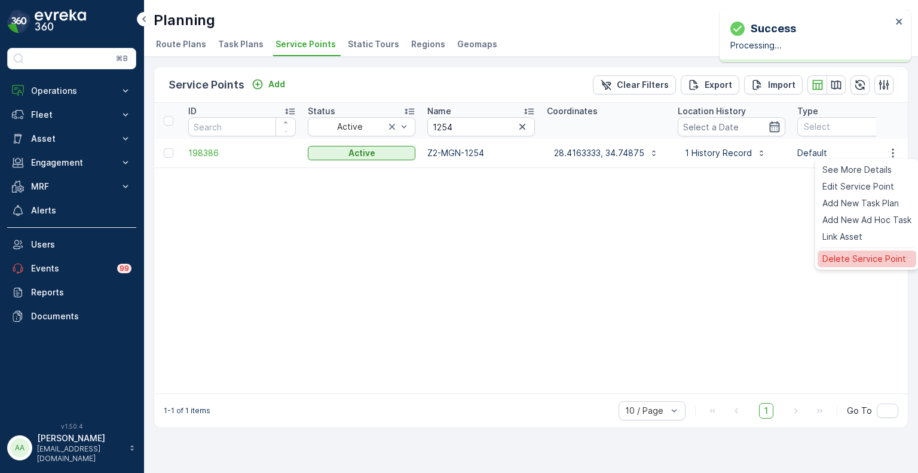
click at [877, 253] on span "Delete Service Point" at bounding box center [864, 259] width 84 height 12
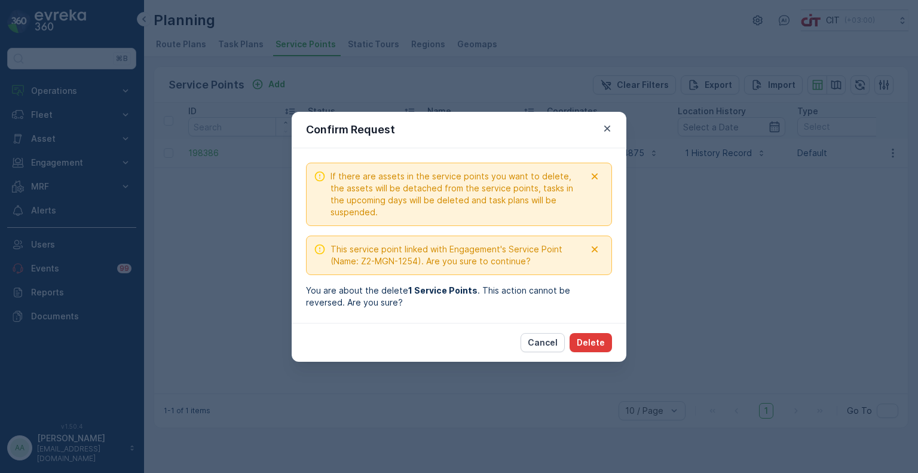
click at [593, 347] on p "Delete" at bounding box center [591, 342] width 28 height 12
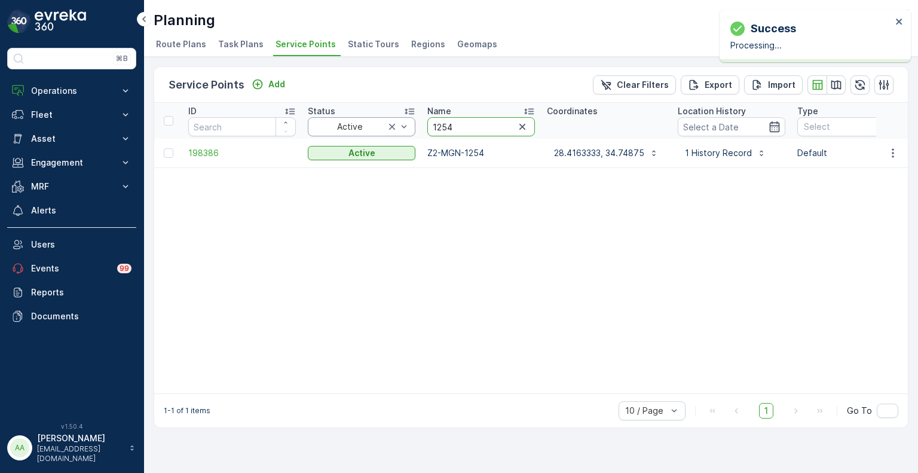
drag, startPoint x: 450, startPoint y: 127, endPoint x: 414, endPoint y: 127, distance: 35.9
paste input "042"
type input "1042"
click at [895, 150] on icon "button" at bounding box center [893, 153] width 12 height 12
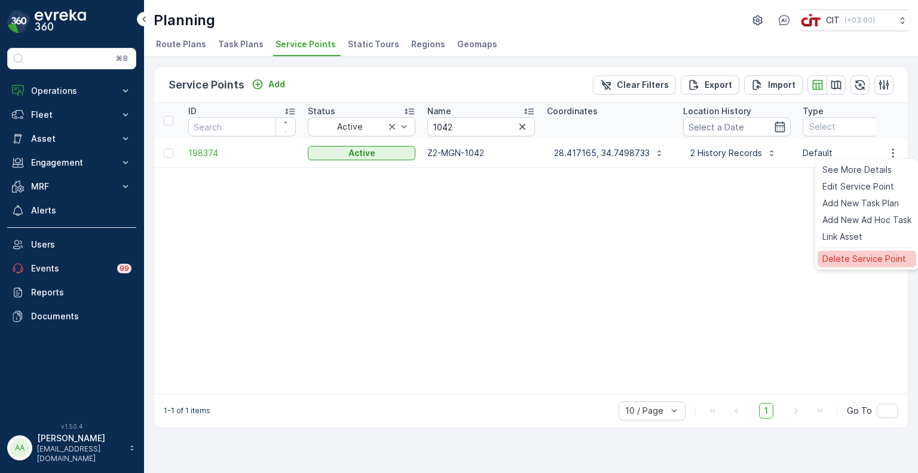
click at [860, 262] on span "Delete Service Point" at bounding box center [864, 259] width 84 height 12
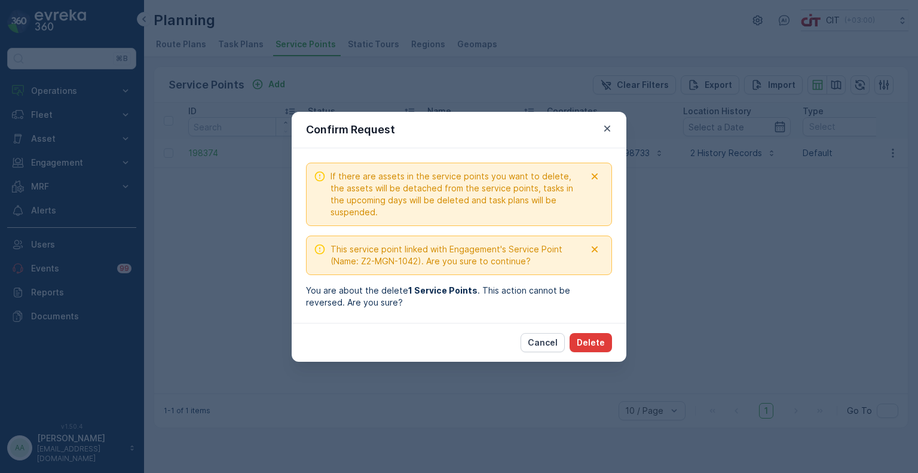
click at [595, 347] on p "Delete" at bounding box center [591, 342] width 28 height 12
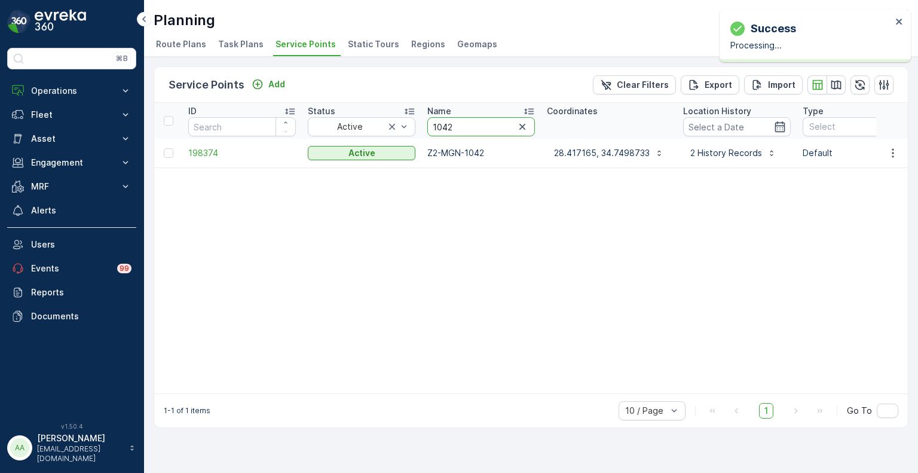
drag, startPoint x: 464, startPoint y: 128, endPoint x: 421, endPoint y: 127, distance: 43.6
paste input "37"
type input "1037"
click at [892, 149] on icon "button" at bounding box center [893, 152] width 2 height 9
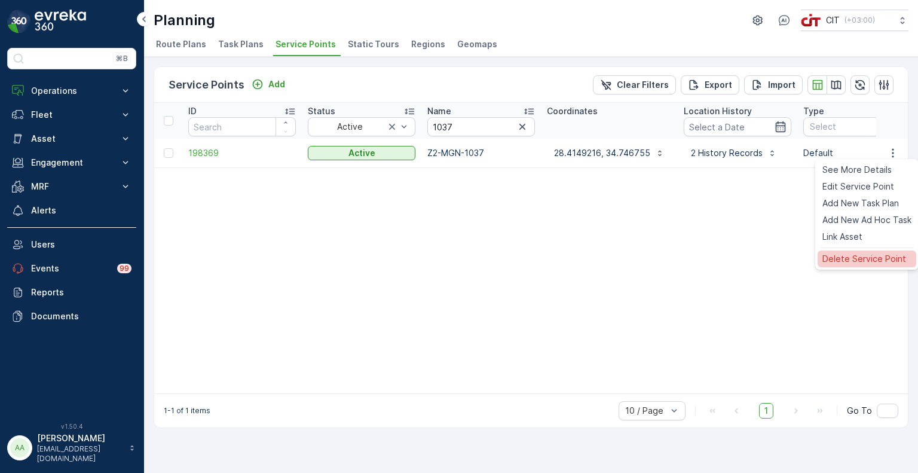
click at [848, 259] on span "Delete Service Point" at bounding box center [864, 259] width 84 height 12
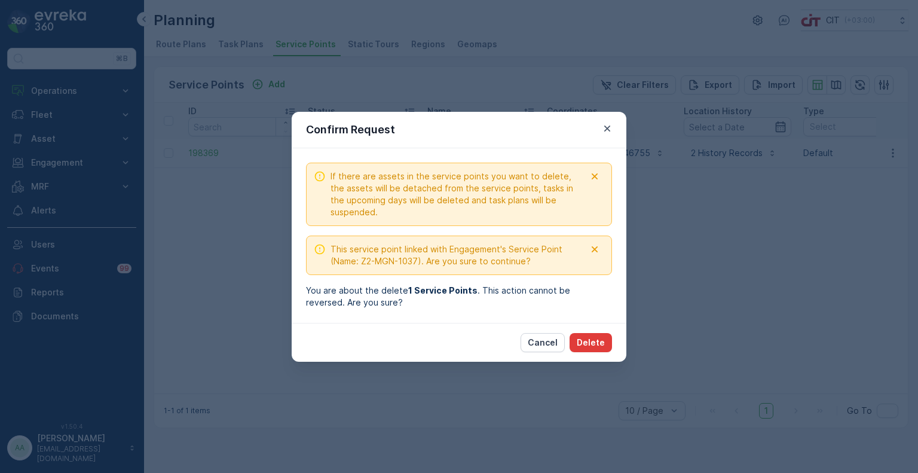
click at [602, 345] on p "Delete" at bounding box center [591, 342] width 28 height 12
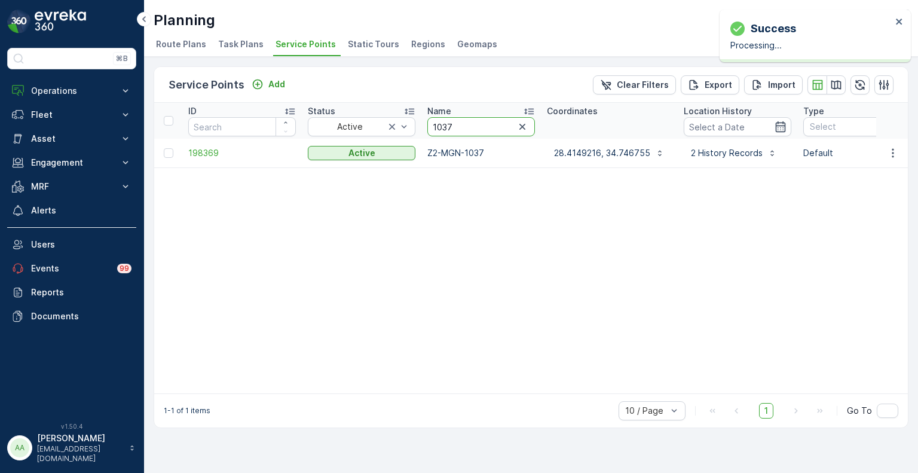
drag, startPoint x: 466, startPoint y: 130, endPoint x: 415, endPoint y: 126, distance: 51.0
paste input "5"
type input "1035"
click at [898, 156] on icon "button" at bounding box center [893, 153] width 12 height 12
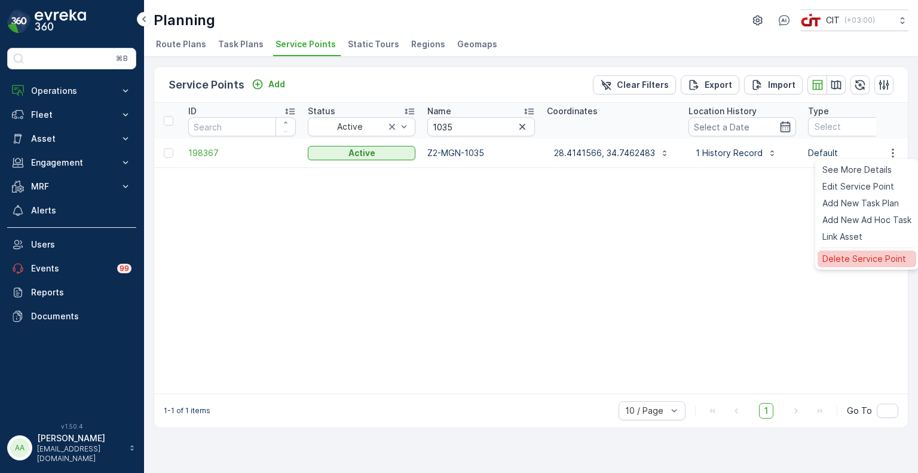
click at [870, 258] on span "Delete Service Point" at bounding box center [864, 259] width 84 height 12
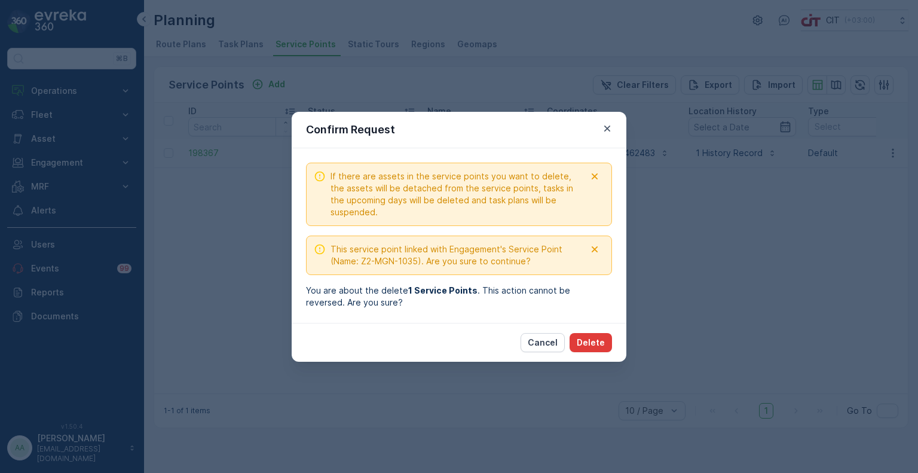
click at [600, 339] on p "Delete" at bounding box center [591, 342] width 28 height 12
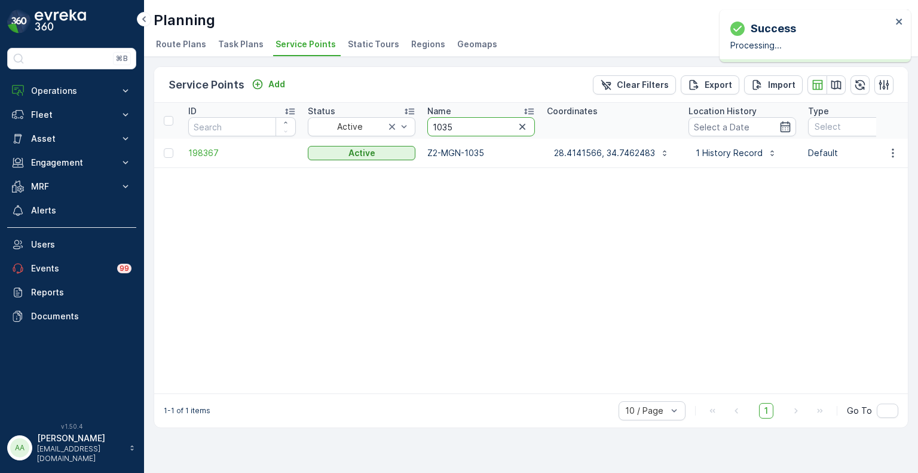
drag, startPoint x: 436, startPoint y: 121, endPoint x: 419, endPoint y: 121, distance: 16.1
paste input "253"
type input "1253"
click at [889, 152] on icon "button" at bounding box center [893, 153] width 12 height 12
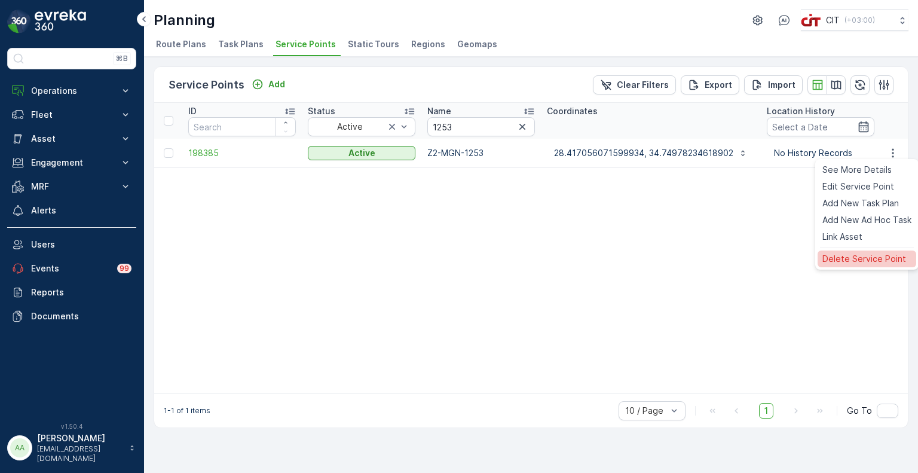
click at [860, 257] on span "Delete Service Point" at bounding box center [864, 259] width 84 height 12
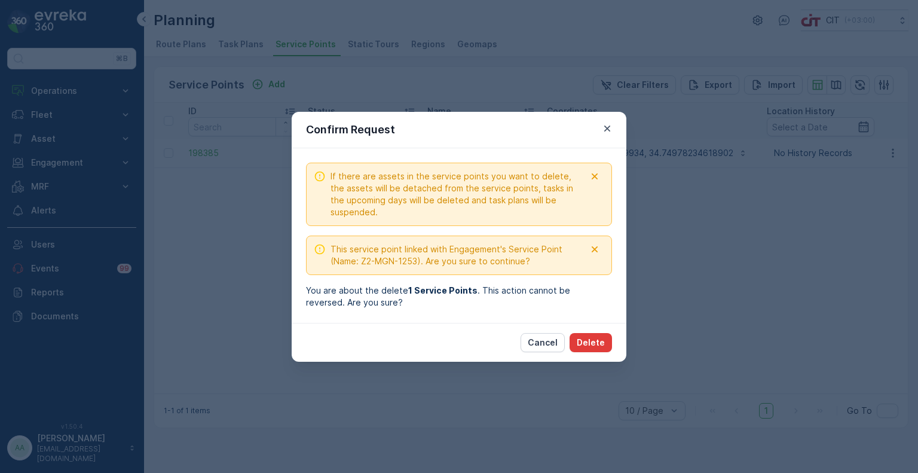
click at [602, 343] on p "Delete" at bounding box center [591, 342] width 28 height 12
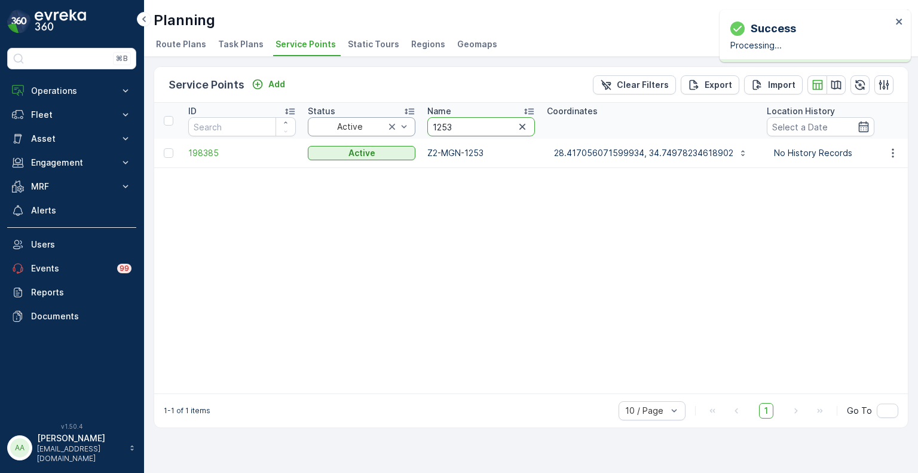
drag, startPoint x: 467, startPoint y: 130, endPoint x: 415, endPoint y: 127, distance: 52.1
paste input "9"
type input "1259"
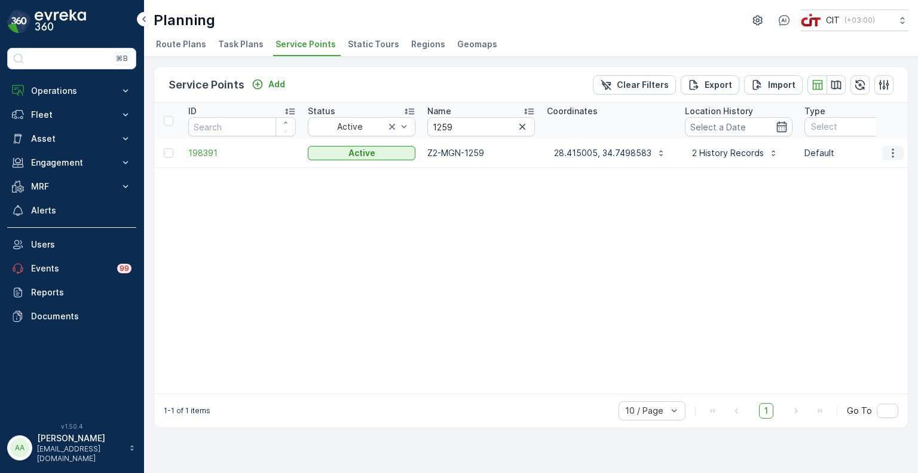
click at [899, 156] on button "button" at bounding box center [893, 153] width 22 height 14
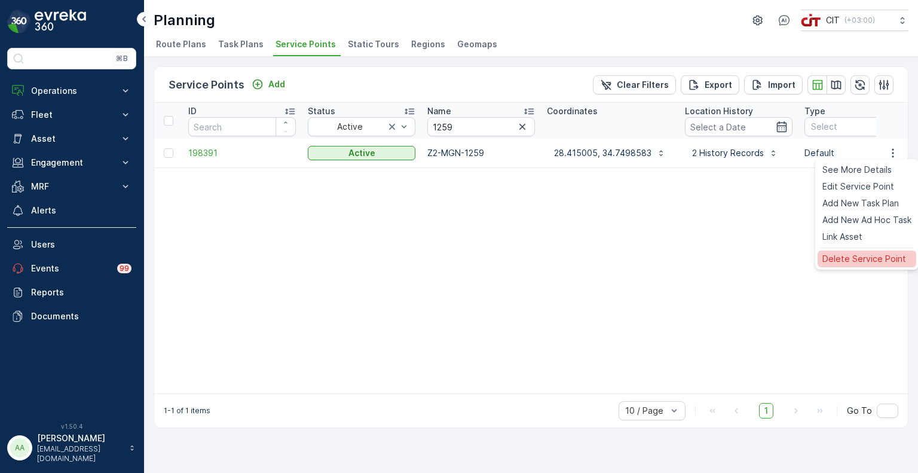
click at [845, 262] on span "Delete Service Point" at bounding box center [864, 259] width 84 height 12
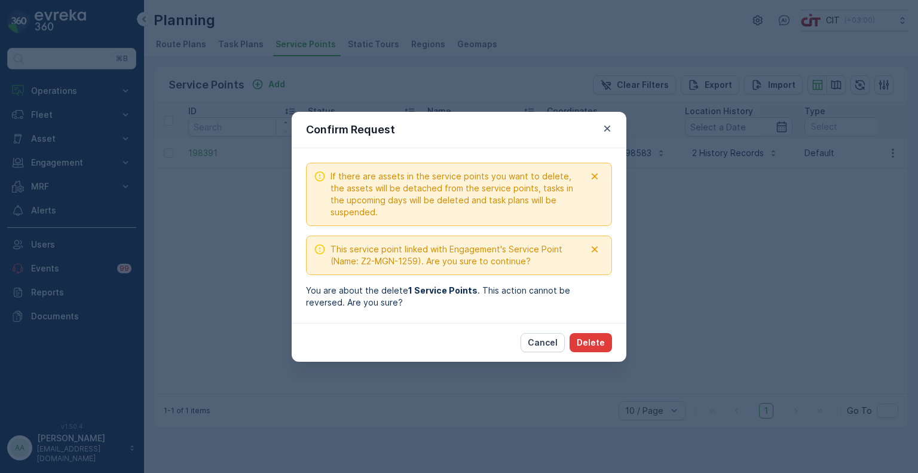
click at [598, 347] on p "Delete" at bounding box center [591, 342] width 28 height 12
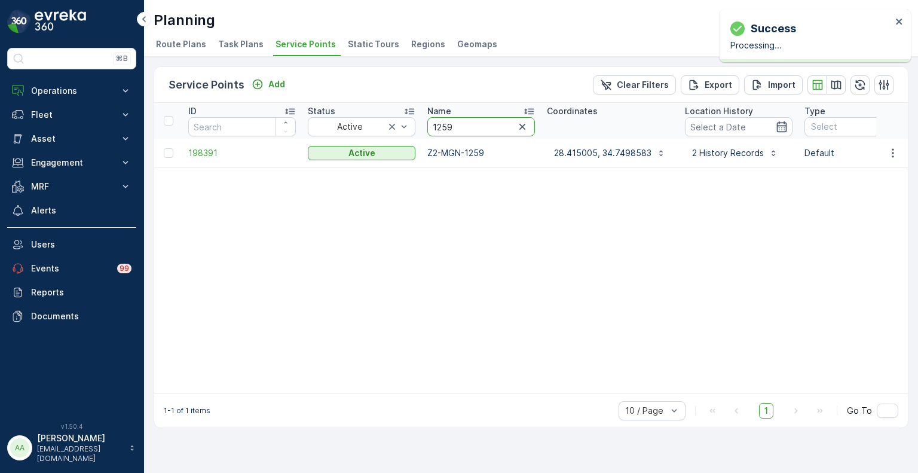
drag, startPoint x: 464, startPoint y: 123, endPoint x: 428, endPoint y: 121, distance: 35.3
click at [428, 121] on input "1259" at bounding box center [481, 126] width 108 height 19
paste input "3113"
type input "3113"
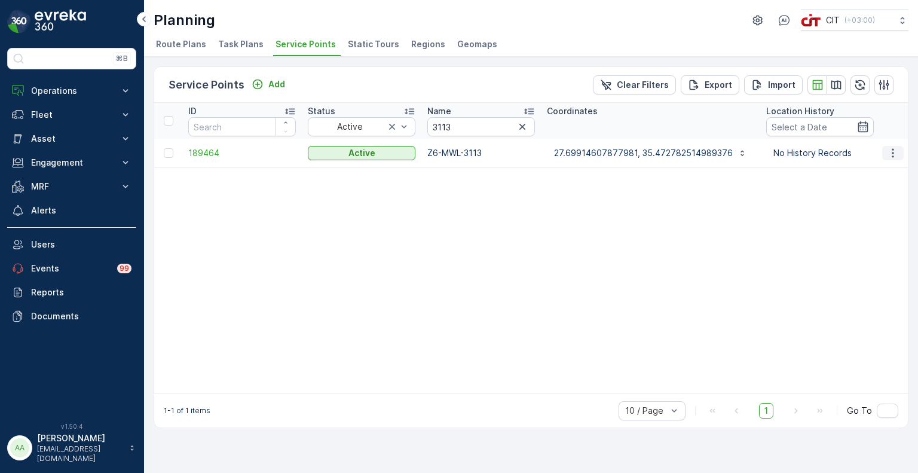
click at [899, 154] on button "button" at bounding box center [893, 153] width 22 height 14
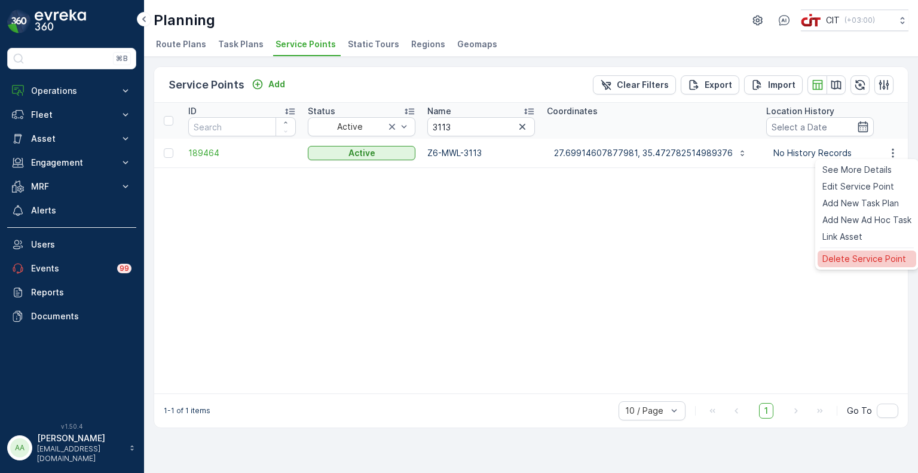
click at [841, 261] on span "Delete Service Point" at bounding box center [864, 259] width 84 height 12
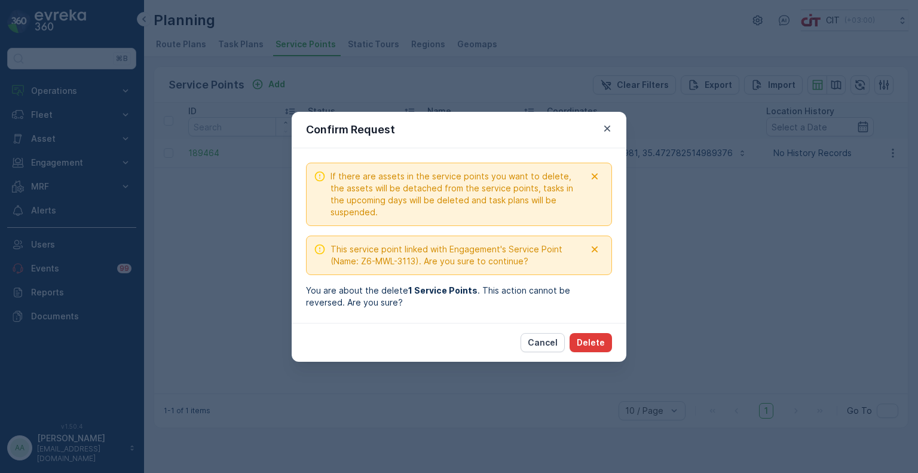
click at [593, 344] on p "Delete" at bounding box center [591, 342] width 28 height 12
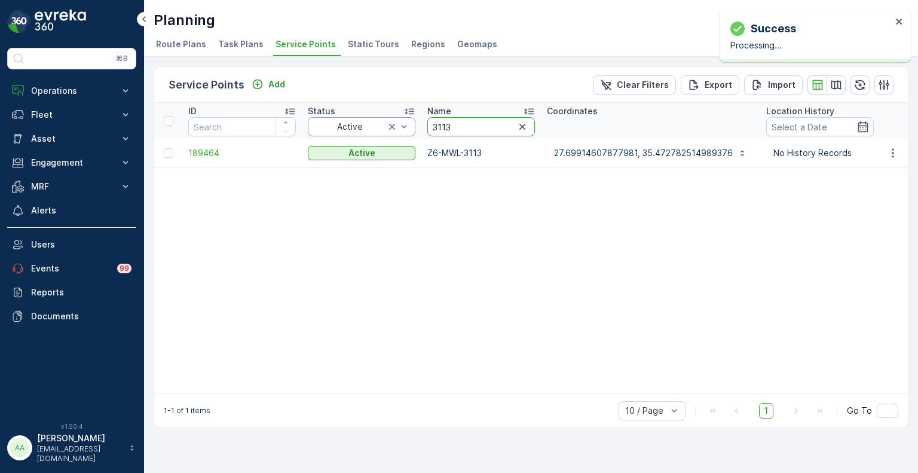
drag, startPoint x: 468, startPoint y: 119, endPoint x: 411, endPoint y: 121, distance: 58.0
paste input "1179"
type input "1179"
click at [897, 154] on icon "button" at bounding box center [893, 153] width 12 height 12
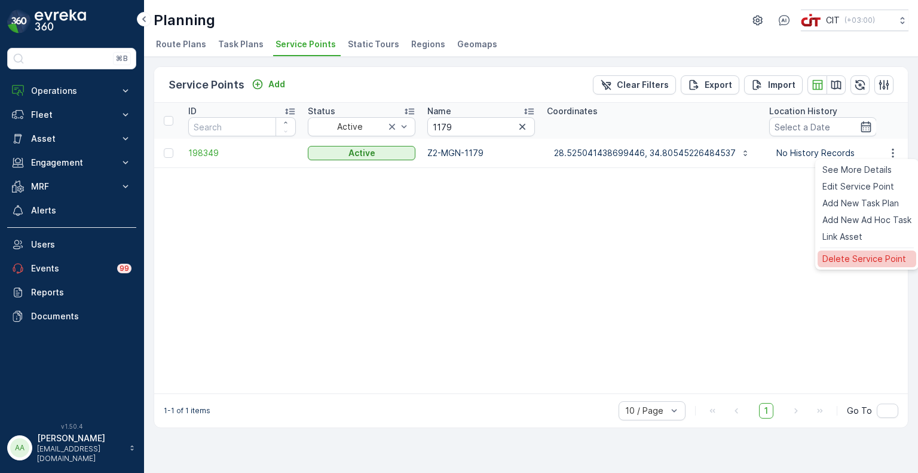
click at [849, 260] on span "Delete Service Point" at bounding box center [864, 259] width 84 height 12
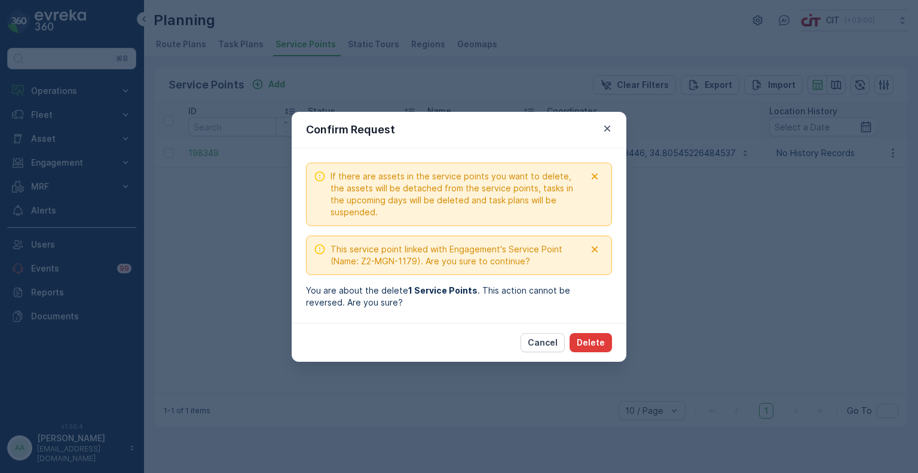
click at [588, 341] on p "Delete" at bounding box center [591, 342] width 28 height 12
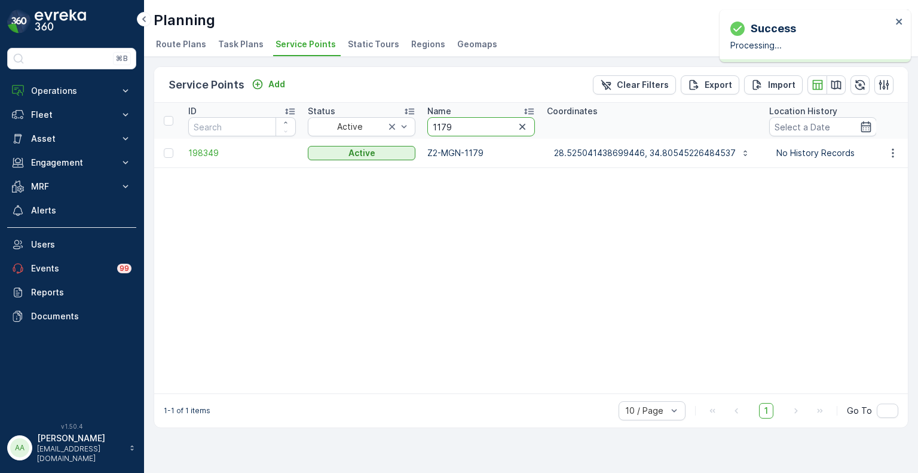
drag, startPoint x: 473, startPoint y: 128, endPoint x: 421, endPoint y: 127, distance: 52.6
paste input "03"
type input "1039"
click at [895, 152] on icon "button" at bounding box center [893, 153] width 12 height 12
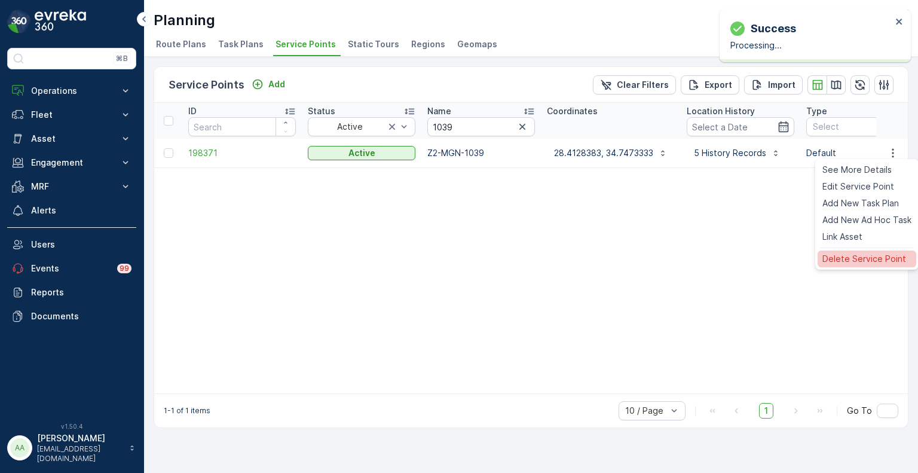
click at [853, 258] on span "Delete Service Point" at bounding box center [864, 259] width 84 height 12
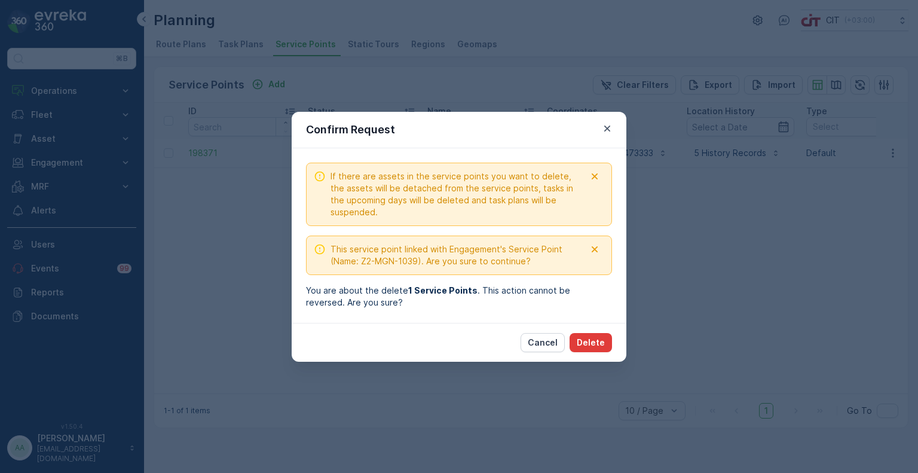
click at [601, 342] on p "Delete" at bounding box center [591, 342] width 28 height 12
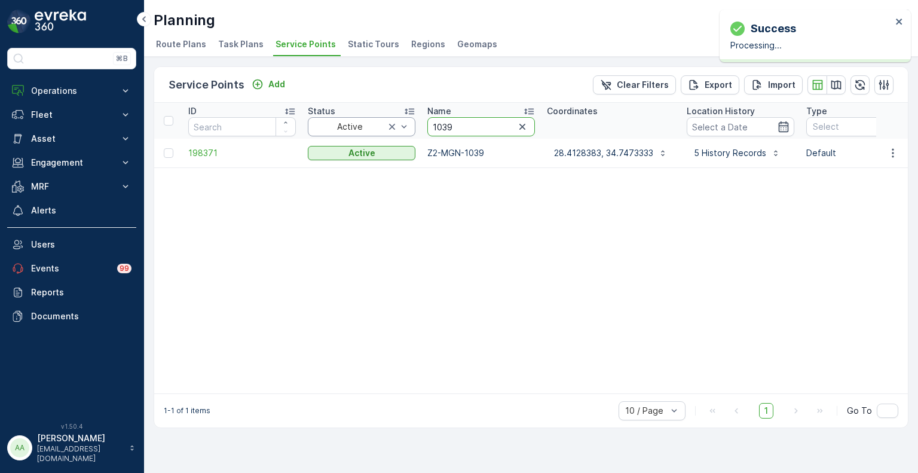
drag, startPoint x: 462, startPoint y: 124, endPoint x: 399, endPoint y: 123, distance: 63.3
paste input "263"
type input "1263"
click at [892, 151] on icon "button" at bounding box center [893, 153] width 12 height 12
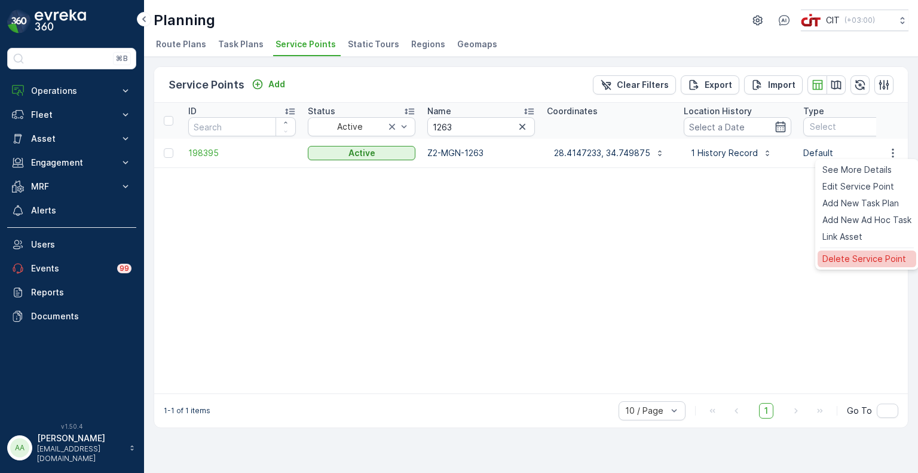
click at [867, 260] on span "Delete Service Point" at bounding box center [864, 259] width 84 height 12
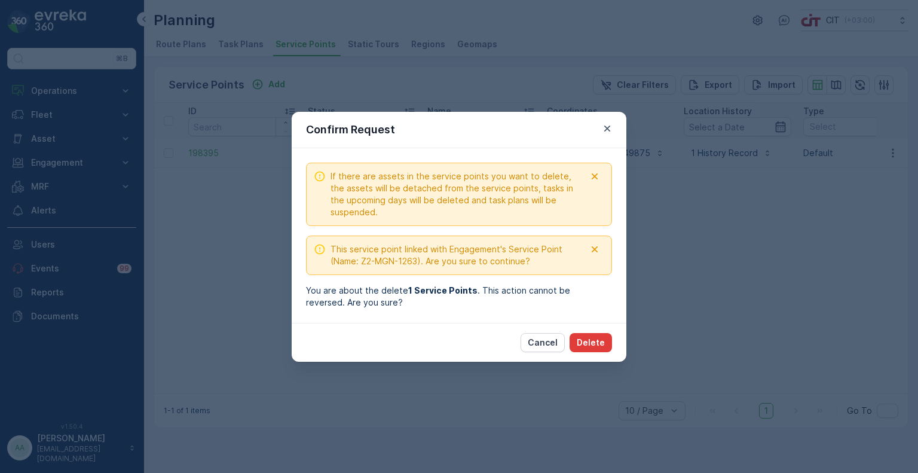
click at [609, 345] on button "Delete" at bounding box center [590, 342] width 42 height 19
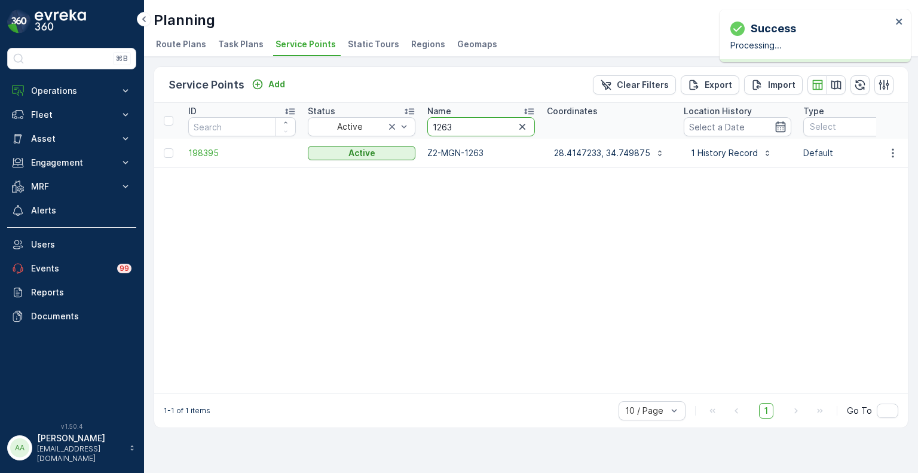
drag, startPoint x: 476, startPoint y: 128, endPoint x: 425, endPoint y: 127, distance: 50.8
click at [425, 127] on th "Name 1263" at bounding box center [481, 121] width 120 height 36
paste input "2"
type input "1262"
click at [893, 155] on icon "button" at bounding box center [893, 152] width 2 height 9
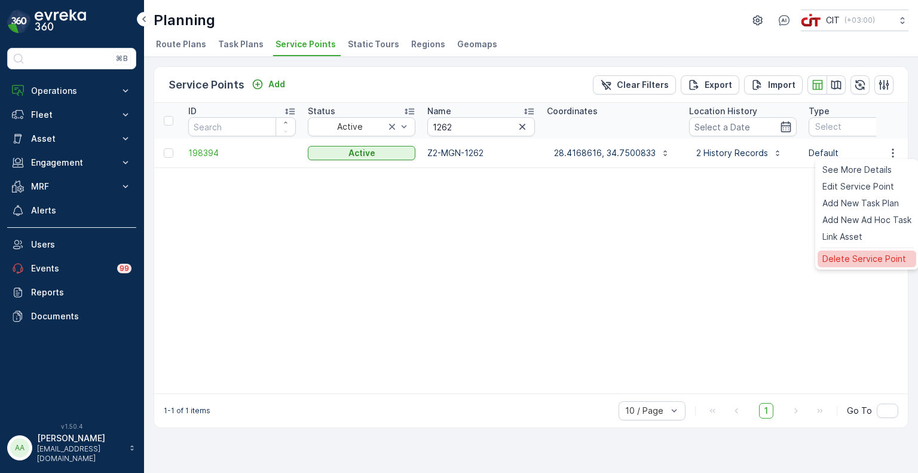
click at [846, 259] on span "Delete Service Point" at bounding box center [864, 259] width 84 height 12
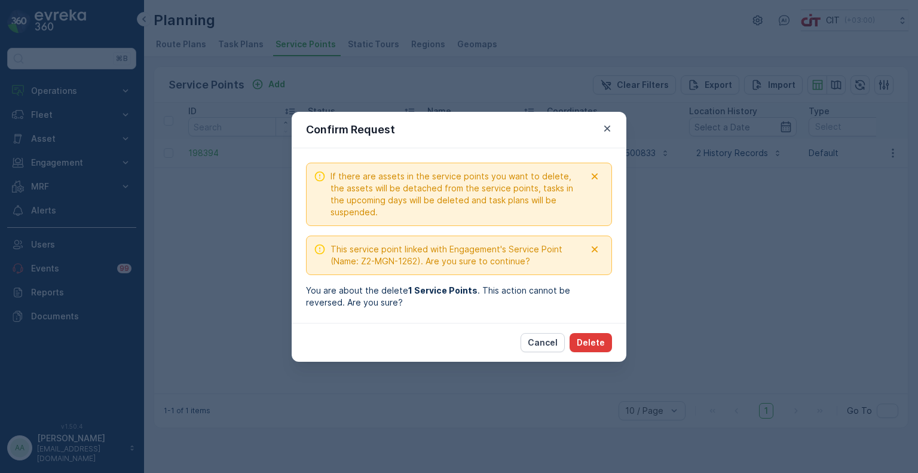
click at [595, 347] on p "Delete" at bounding box center [591, 342] width 28 height 12
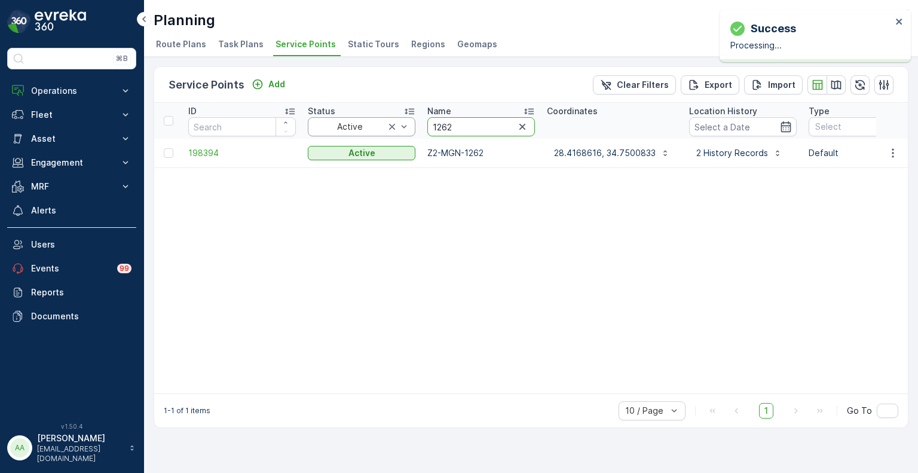
drag, startPoint x: 445, startPoint y: 125, endPoint x: 411, endPoint y: 125, distance: 33.5
paste input "80"
type input "1280"
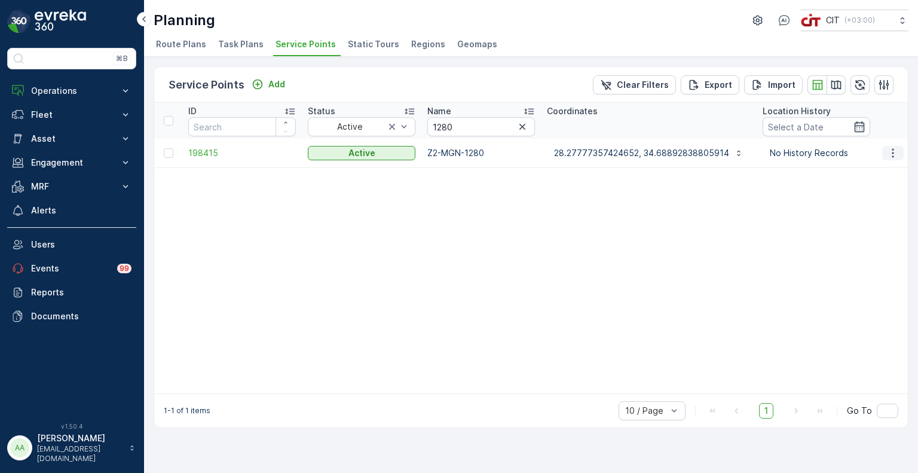
click at [896, 154] on icon "button" at bounding box center [893, 153] width 12 height 12
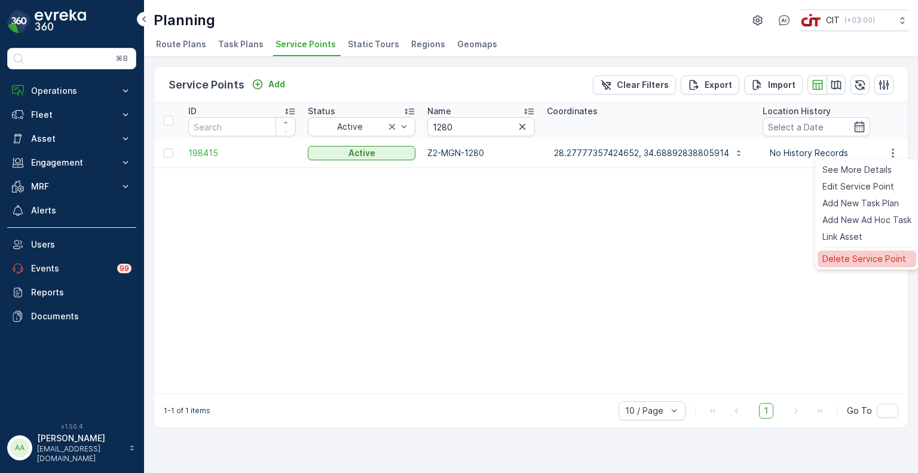
click at [867, 262] on span "Delete Service Point" at bounding box center [864, 259] width 84 height 12
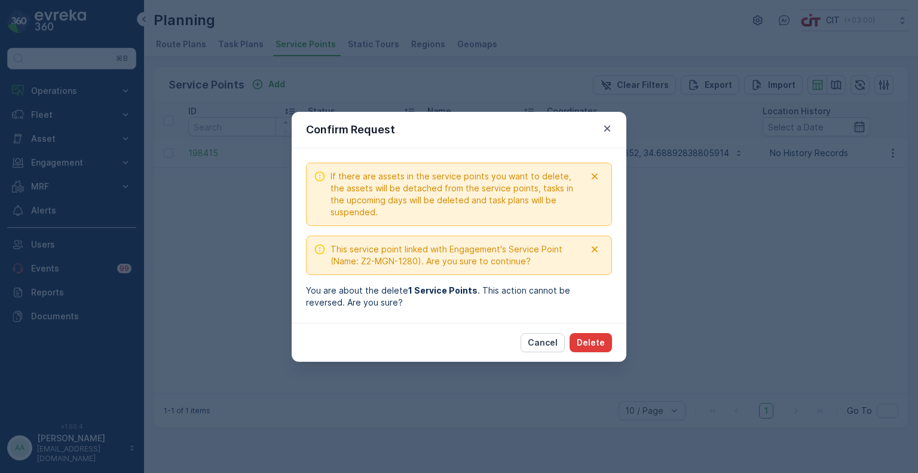
click at [604, 341] on p "Delete" at bounding box center [591, 342] width 28 height 12
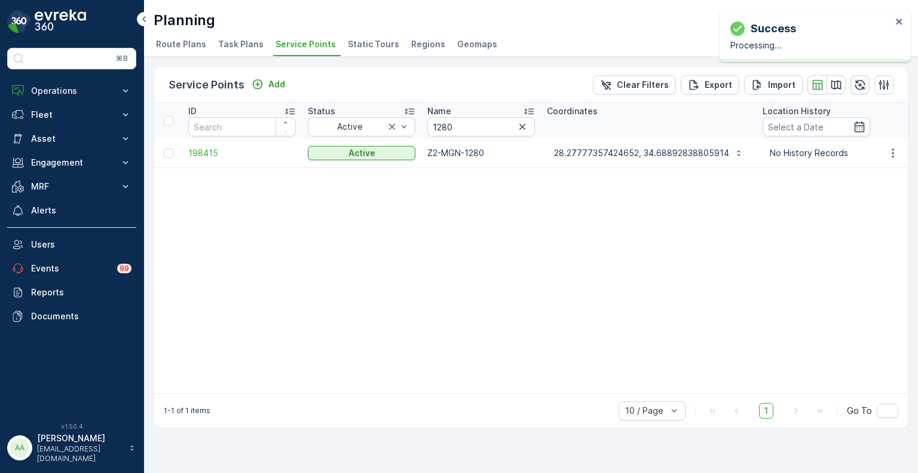
click at [855, 83] on icon "button" at bounding box center [860, 85] width 12 height 12
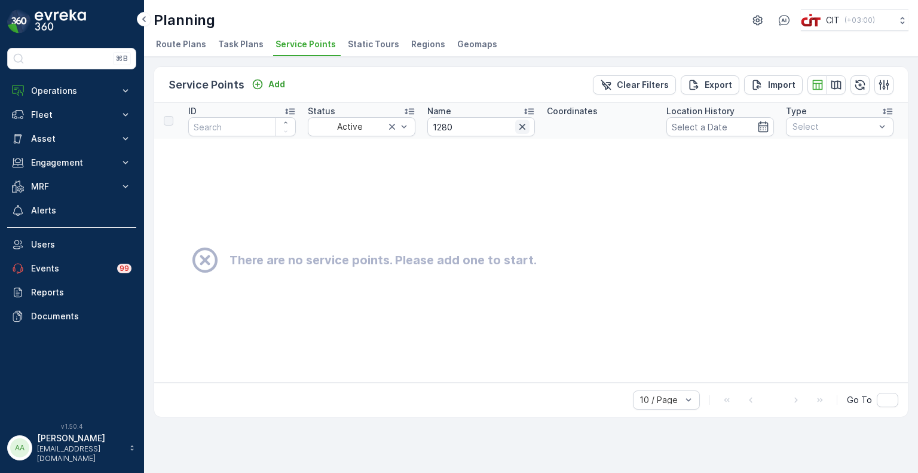
click at [526, 127] on icon "button" at bounding box center [522, 127] width 12 height 12
